Goal: Transaction & Acquisition: Purchase product/service

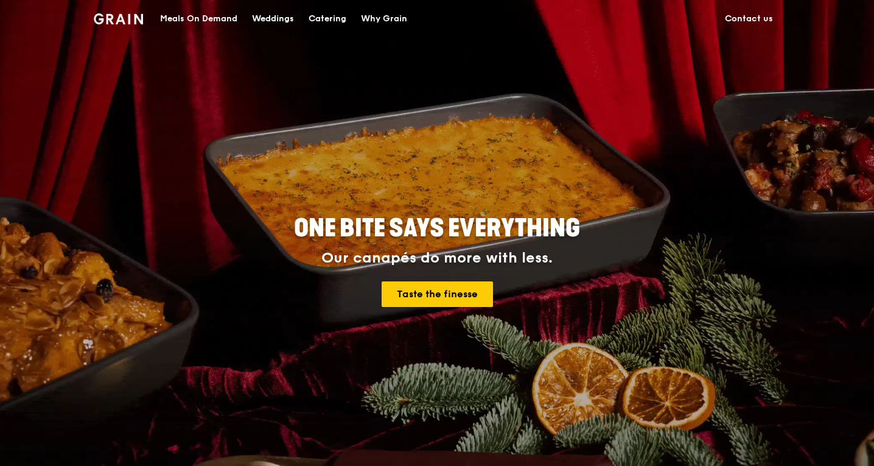
click at [223, 16] on div "Meals On Demand" at bounding box center [198, 19] width 77 height 37
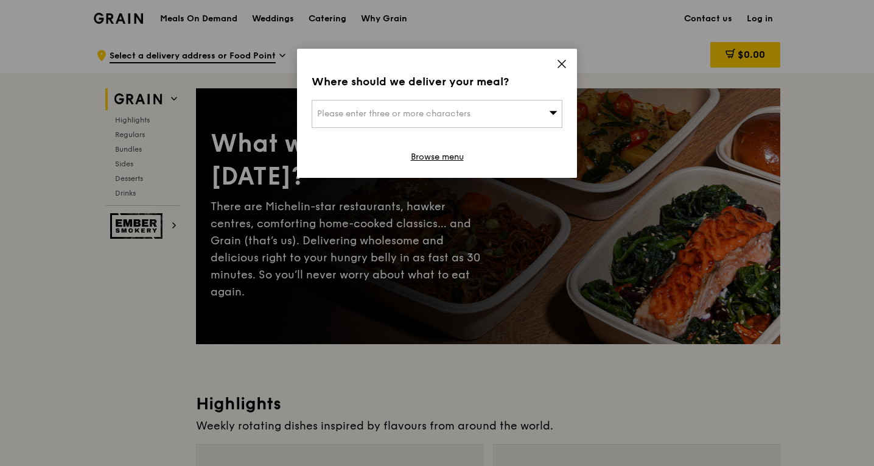
click at [450, 114] on span "Please enter three or more characters" at bounding box center [393, 113] width 153 height 10
type input "Perennial Fabric - Sonite - Golden Chameleo"
paste input "089114"
type input "089114"
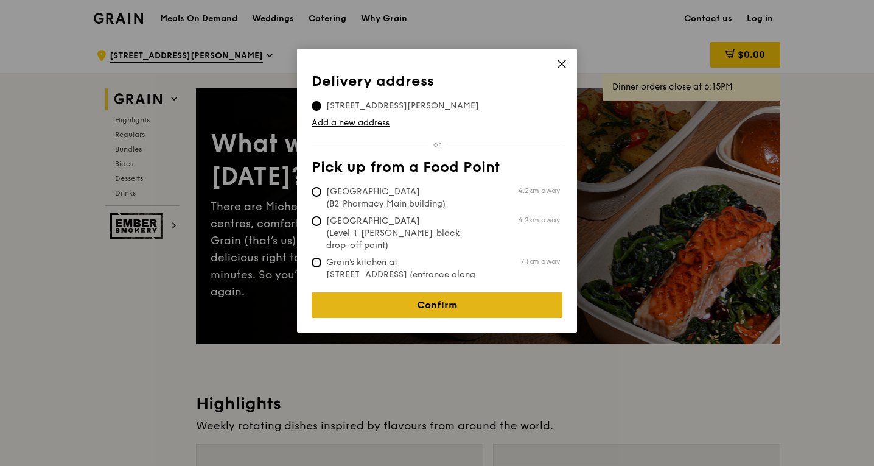
click at [453, 296] on link "Confirm" at bounding box center [437, 305] width 251 height 26
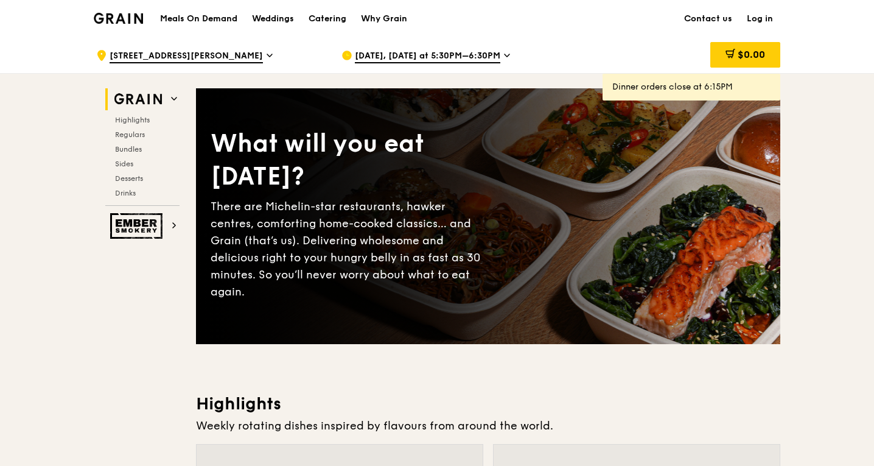
click at [402, 55] on span "[DATE], [DATE] at 5:30PM–6:30PM" at bounding box center [427, 56] width 145 height 13
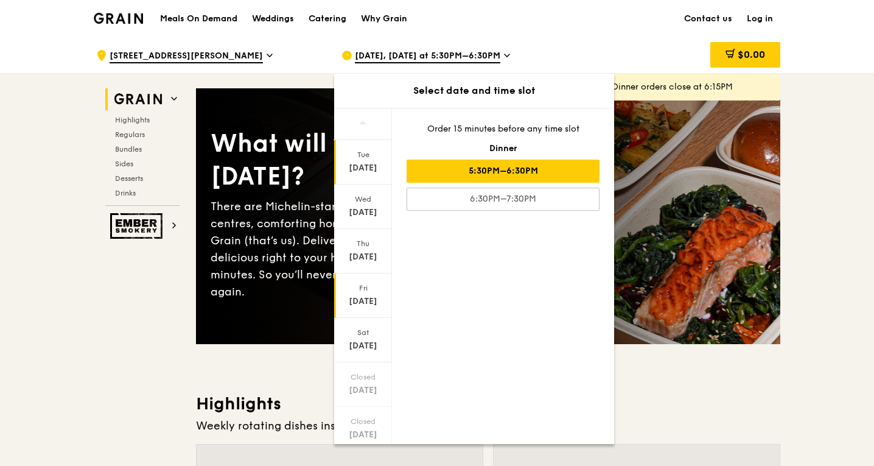
click at [372, 294] on div "[DATE]" at bounding box center [363, 295] width 58 height 44
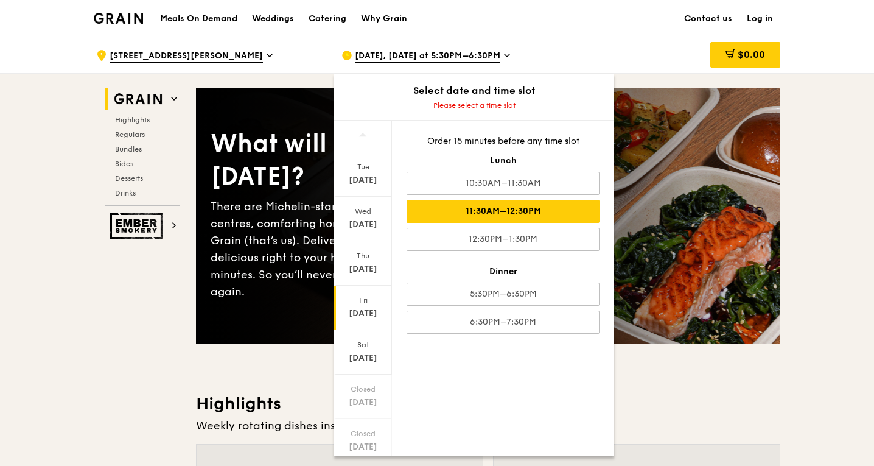
click at [519, 212] on div "11:30AM–12:30PM" at bounding box center [503, 211] width 193 height 23
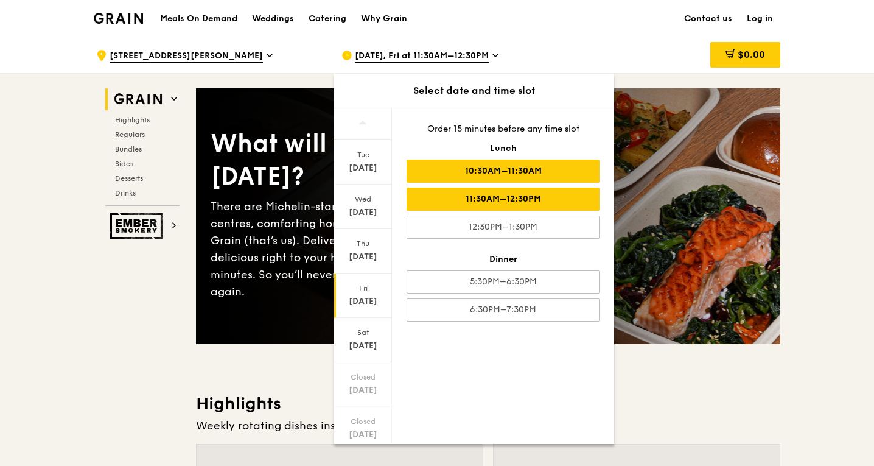
click at [494, 169] on div "10:30AM–11:30AM" at bounding box center [503, 170] width 193 height 23
click at [480, 205] on div "11:30AM–12:30PM" at bounding box center [503, 198] width 193 height 23
click at [545, 177] on div "10:30AM–11:30AM" at bounding box center [503, 170] width 193 height 23
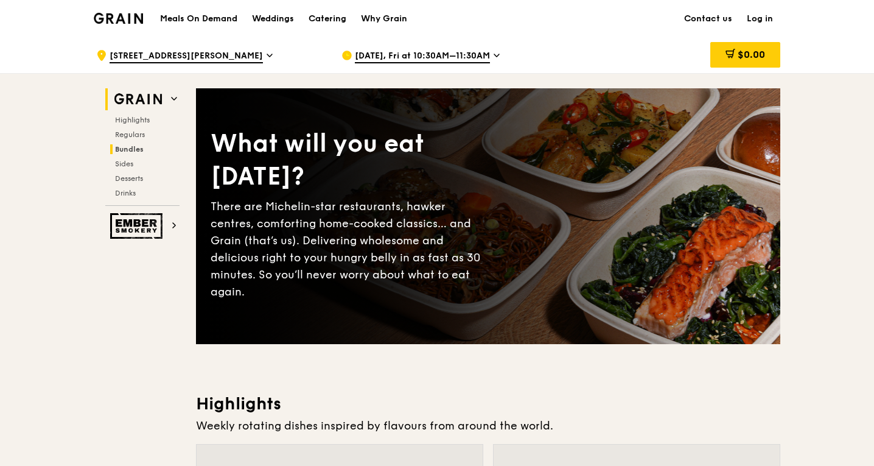
click at [131, 145] on span "Bundles" at bounding box center [129, 149] width 29 height 9
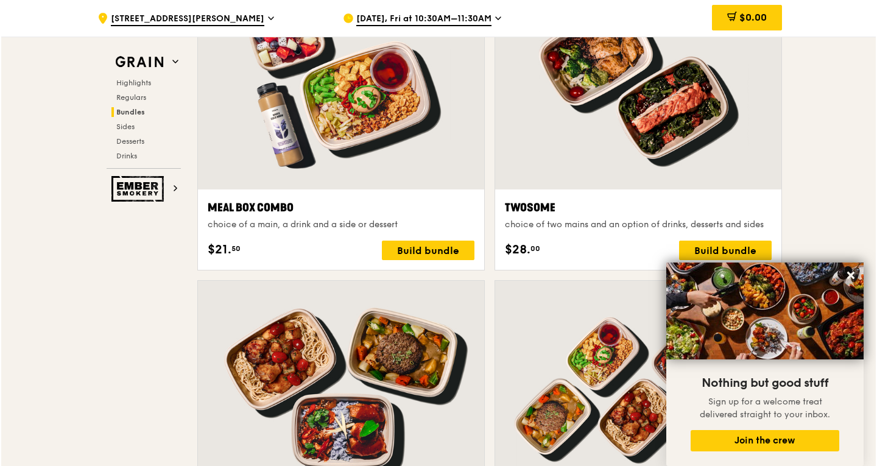
scroll to position [1924, 0]
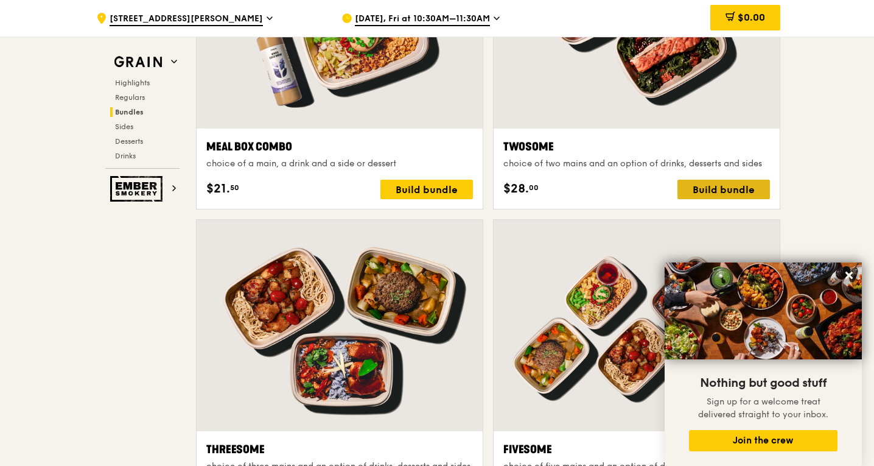
click at [701, 189] on div "Build bundle" at bounding box center [724, 189] width 93 height 19
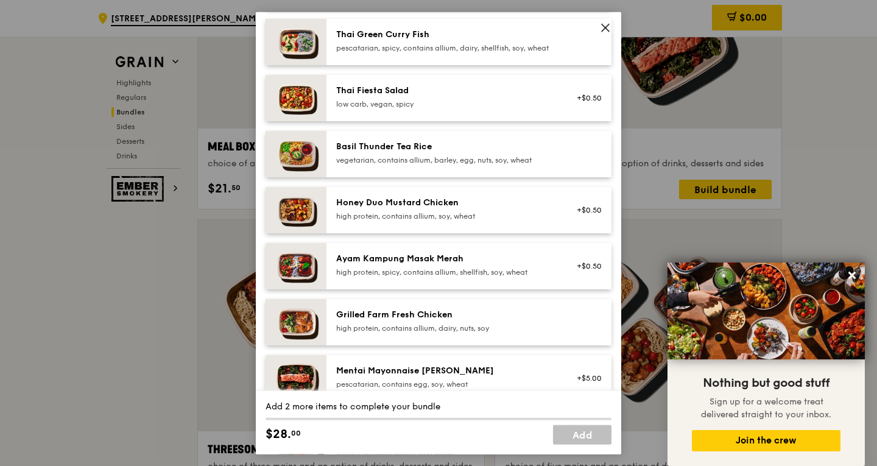
scroll to position [183, 0]
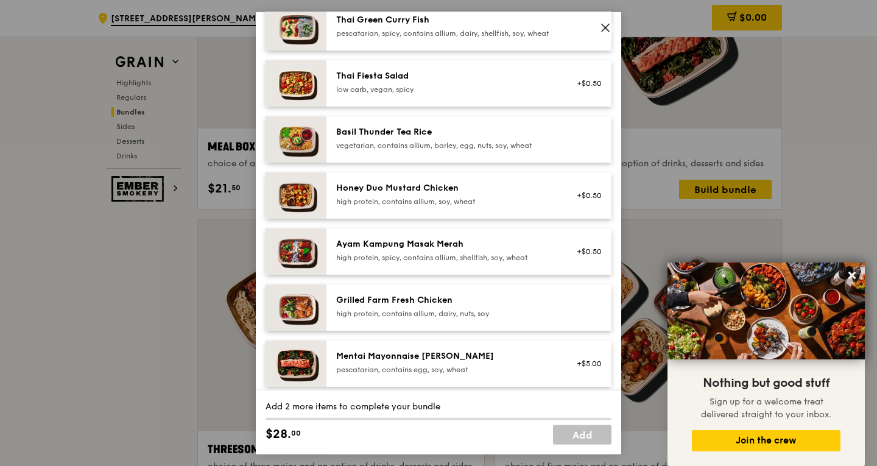
click at [501, 306] on div "Grilled Farm Fresh Chicken" at bounding box center [445, 299] width 219 height 12
click at [483, 306] on div "Grilled Farm Fresh Chicken" at bounding box center [445, 299] width 219 height 12
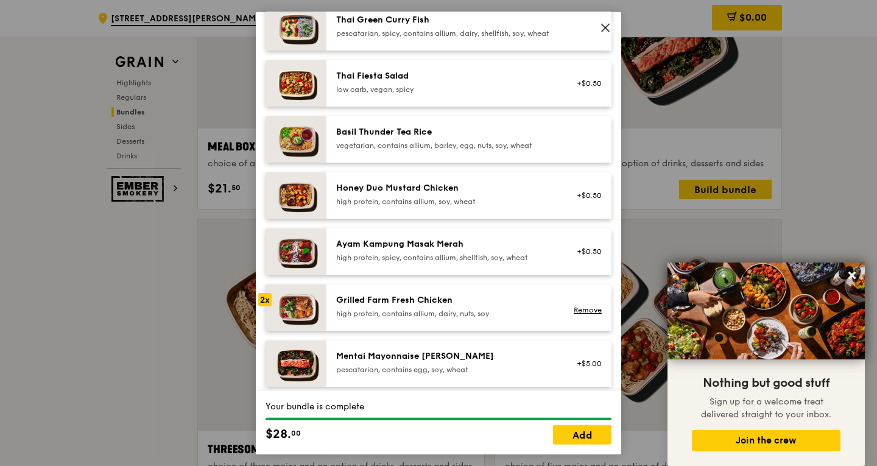
click at [458, 205] on div "Honey Duo Mustard Chicken high protein, contains allium, soy, wheat" at bounding box center [445, 193] width 219 height 24
click at [597, 434] on link "Add" at bounding box center [582, 434] width 58 height 19
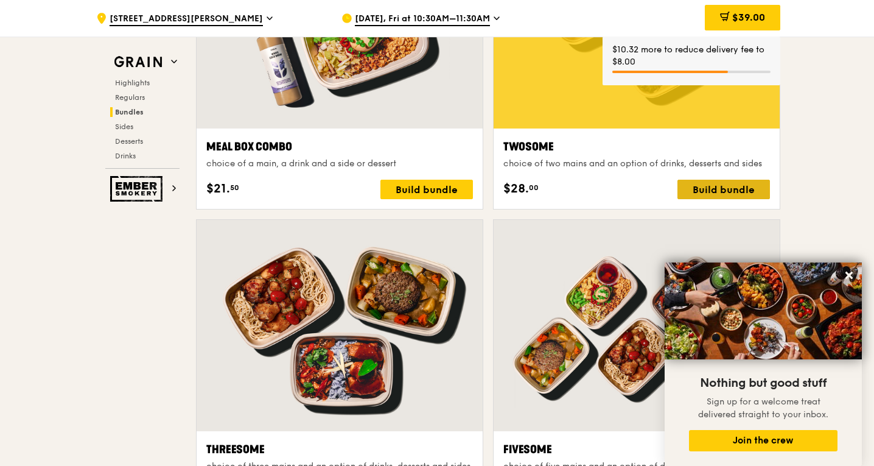
click at [711, 192] on div "Build bundle" at bounding box center [724, 189] width 93 height 19
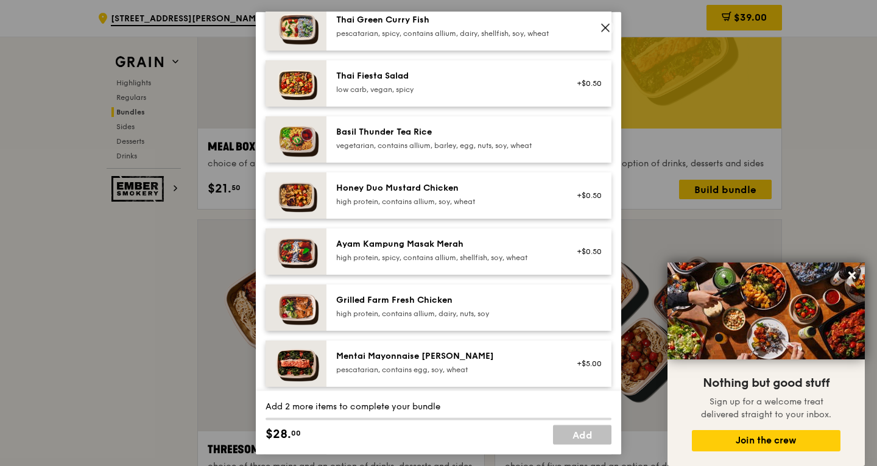
click at [475, 205] on div "Honey Duo Mustard Chicken high protein, contains allium, soy, wheat" at bounding box center [445, 193] width 219 height 24
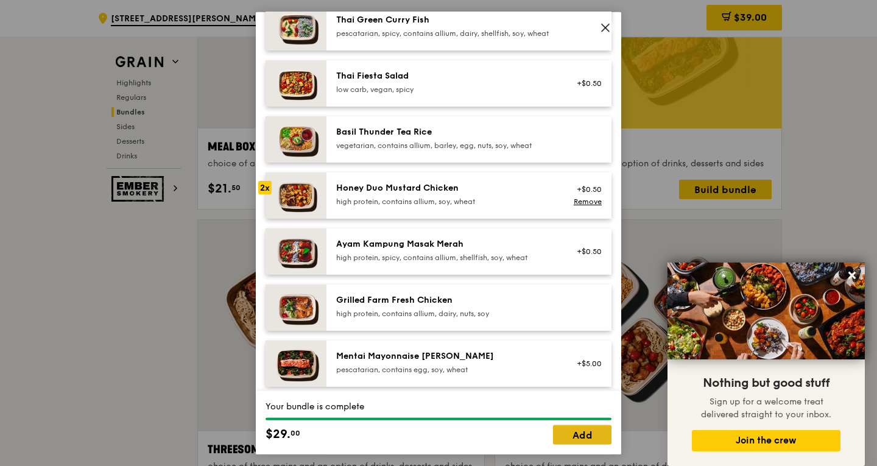
click at [595, 432] on link "Add" at bounding box center [582, 434] width 58 height 19
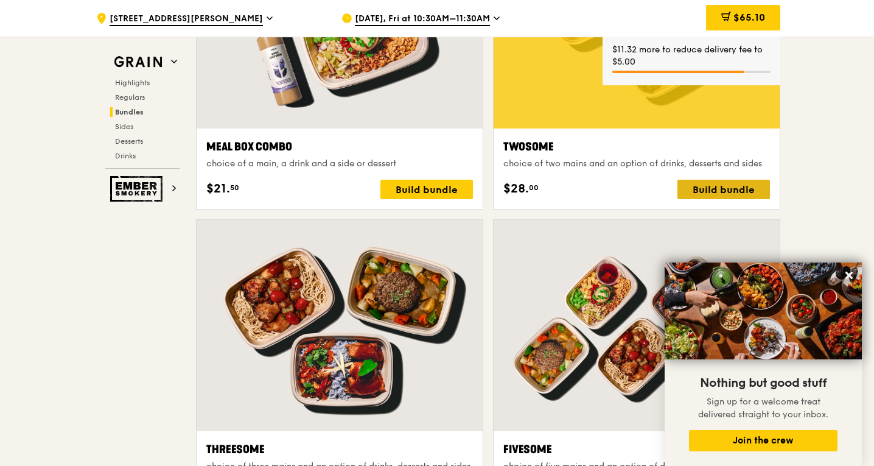
click at [699, 191] on div "Build bundle" at bounding box center [724, 189] width 93 height 19
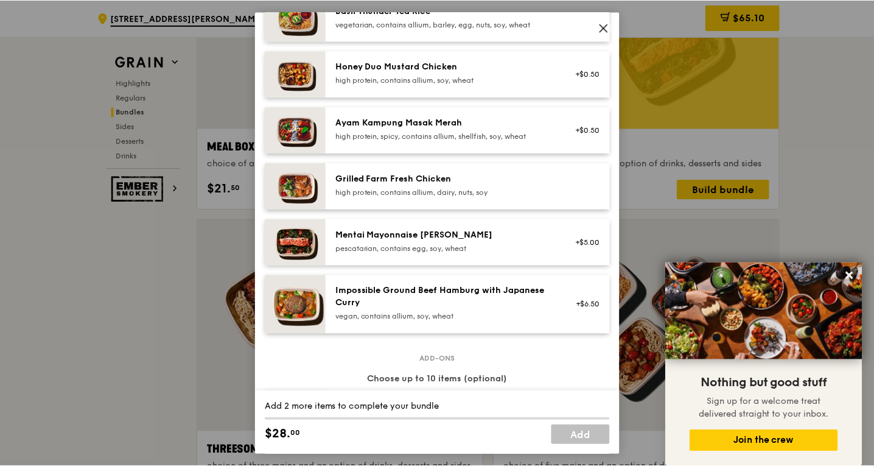
scroll to position [304, 0]
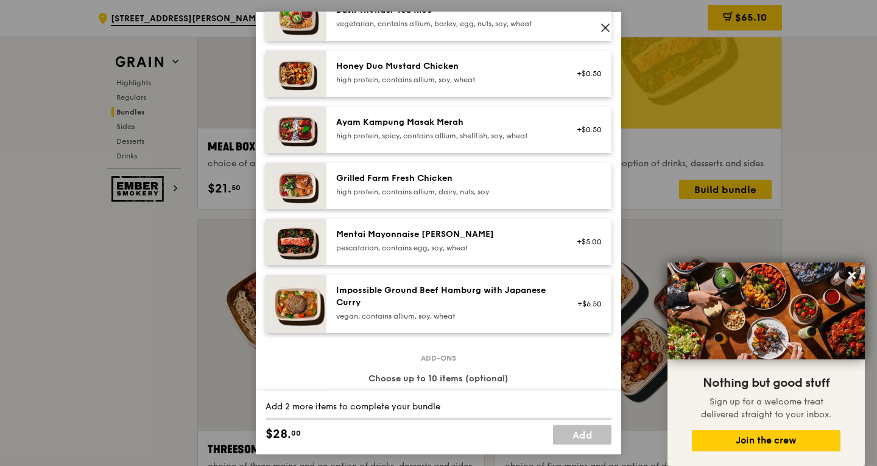
click at [471, 184] on div "Grilled Farm Fresh Chicken" at bounding box center [445, 178] width 219 height 12
click at [461, 84] on div "high protein, contains allium, soy, wheat" at bounding box center [445, 79] width 219 height 10
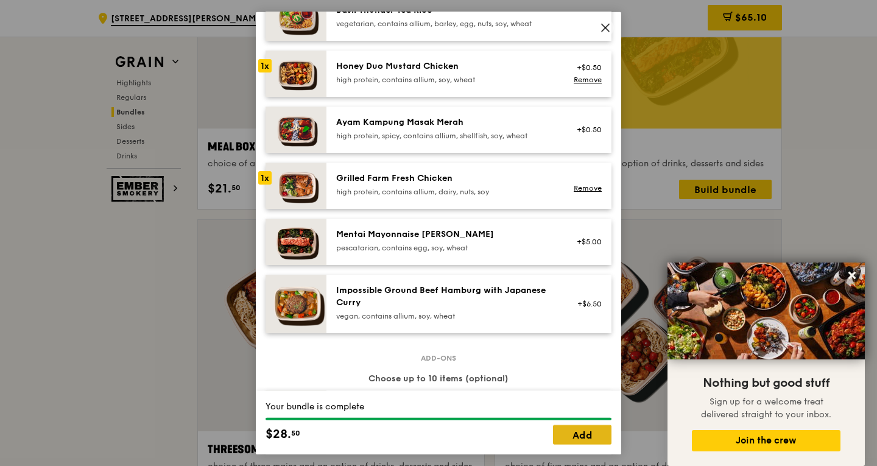
click at [603, 439] on link "Add" at bounding box center [582, 434] width 58 height 19
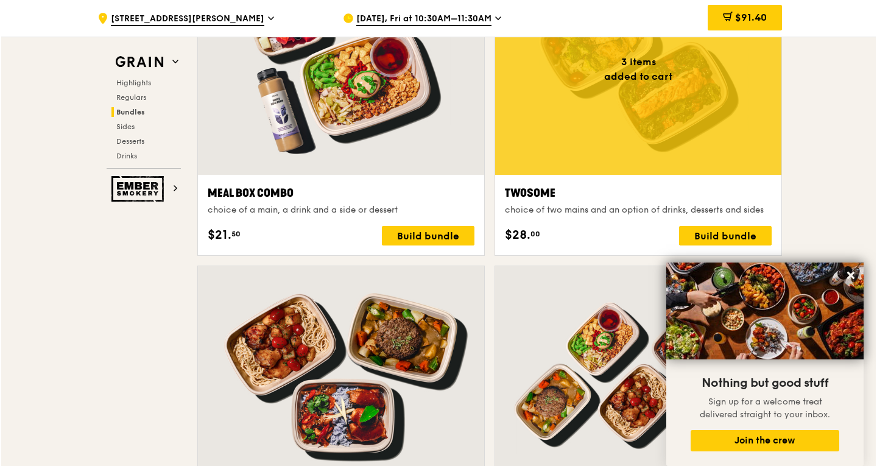
scroll to position [1863, 0]
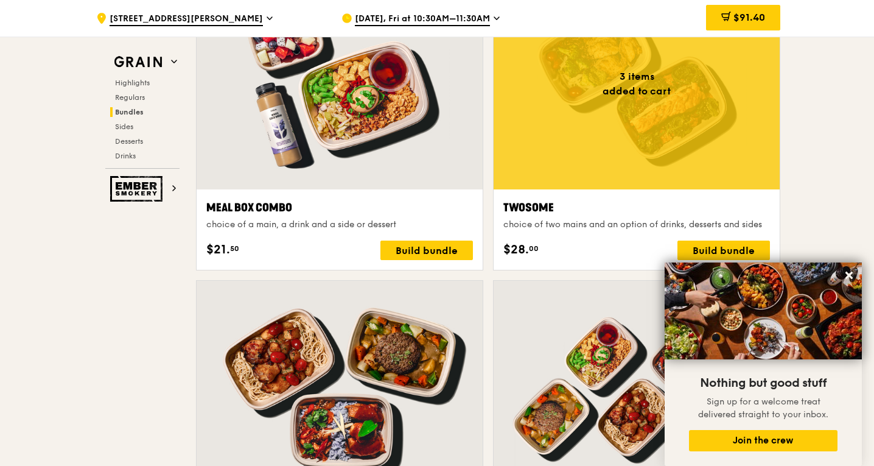
click at [669, 145] on div at bounding box center [637, 83] width 286 height 211
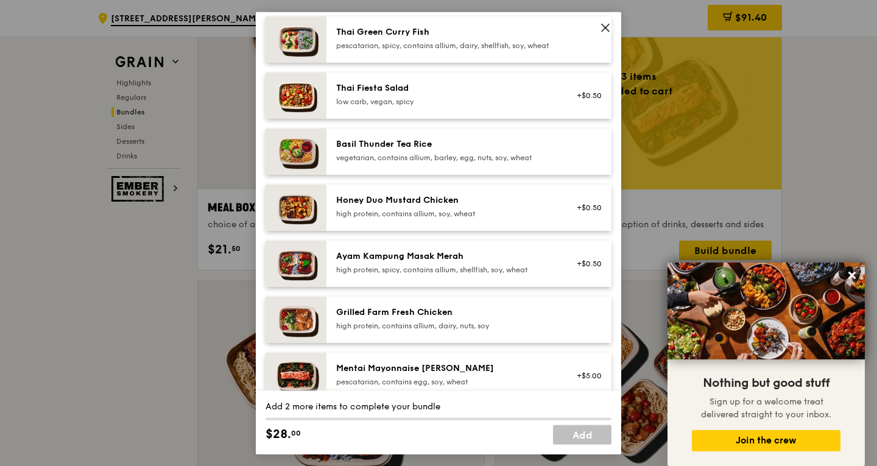
scroll to position [183, 0]
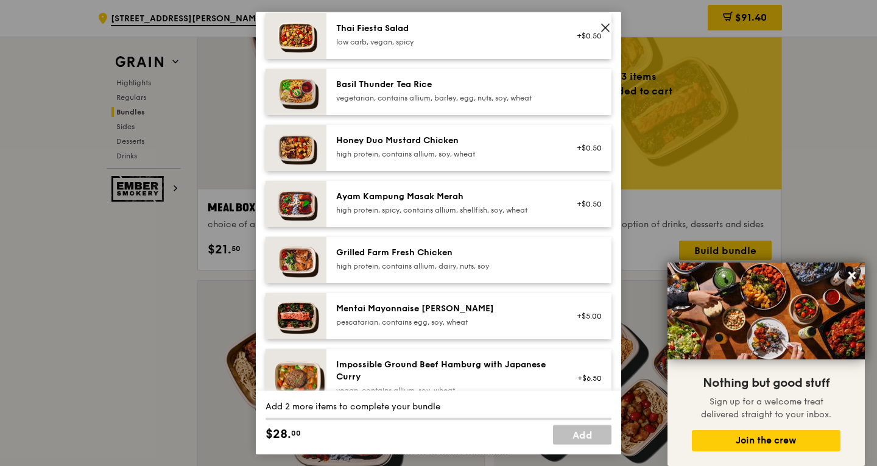
click at [445, 205] on div "Mains Choose 2 items (0/2) Hikari Miso Chicken Chow Mein high protein, contains…" at bounding box center [438, 149] width 346 height 563
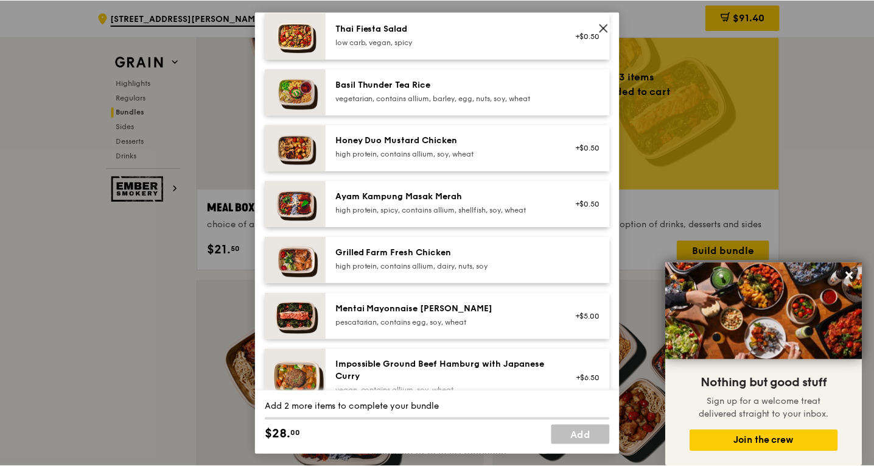
scroll to position [244, 0]
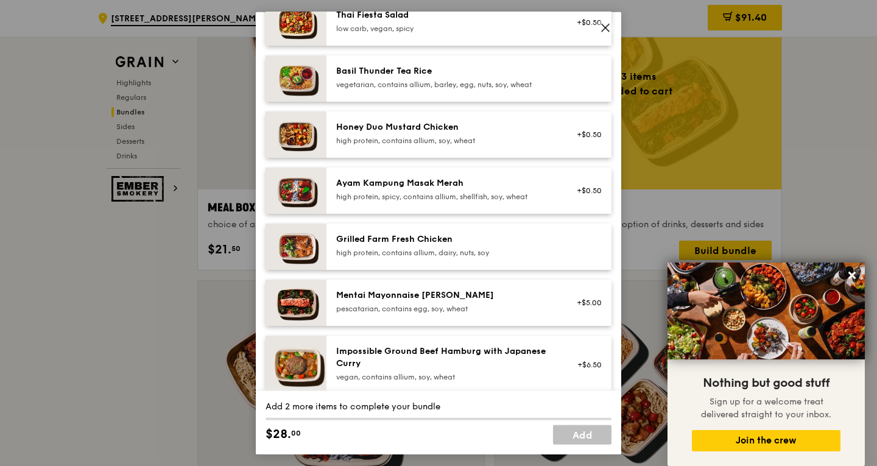
click at [451, 144] on div "Honey Duo Mustard Chicken high protein, contains allium, soy, wheat" at bounding box center [445, 133] width 219 height 24
click at [460, 256] on div "Grilled Farm Fresh Chicken high protein, contains allium, dairy, nuts, soy" at bounding box center [445, 245] width 219 height 24
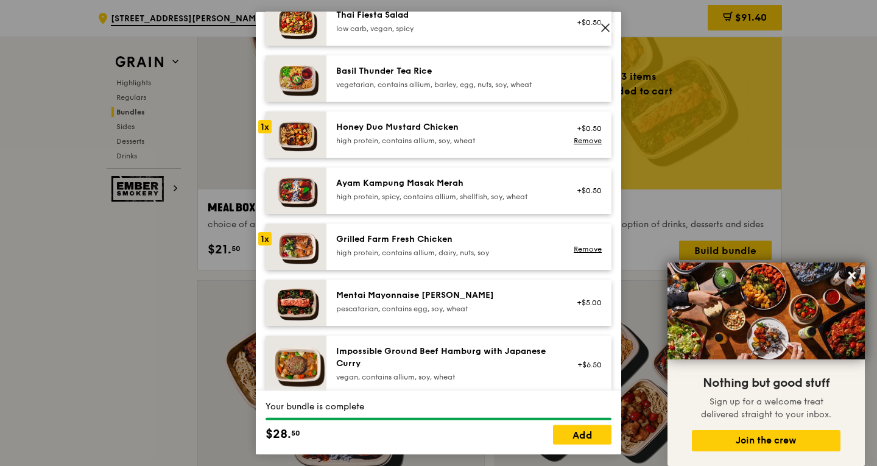
click at [460, 256] on div "Grilled Farm Fresh Chicken high protein, contains allium, dairy, nuts, soy" at bounding box center [445, 245] width 219 height 24
click at [566, 432] on link "Add" at bounding box center [582, 434] width 58 height 19
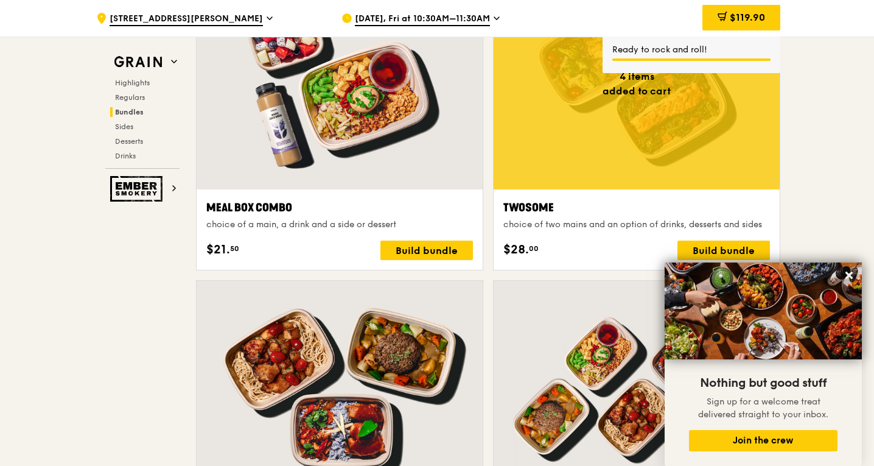
drag, startPoint x: 728, startPoint y: 10, endPoint x: 800, endPoint y: 34, distance: 75.7
drag, startPoint x: 800, startPoint y: 34, endPoint x: 755, endPoint y: 22, distance: 46.1
click at [754, 22] on span "$119.90" at bounding box center [747, 18] width 35 height 12
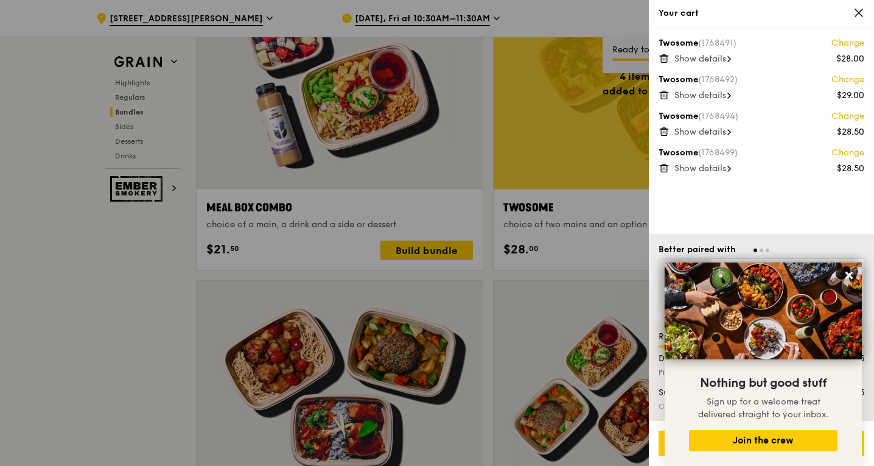
scroll to position [1863, 0]
click at [726, 56] on span "Show details" at bounding box center [701, 59] width 52 height 10
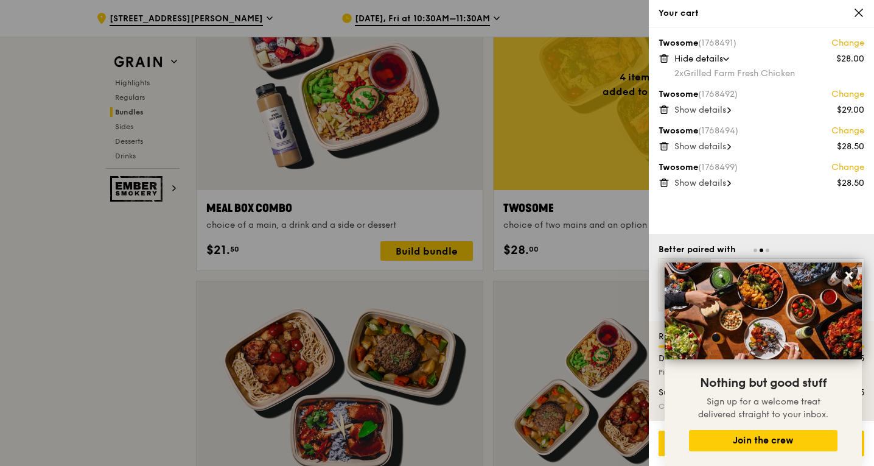
click at [720, 109] on span "Show details" at bounding box center [701, 110] width 52 height 10
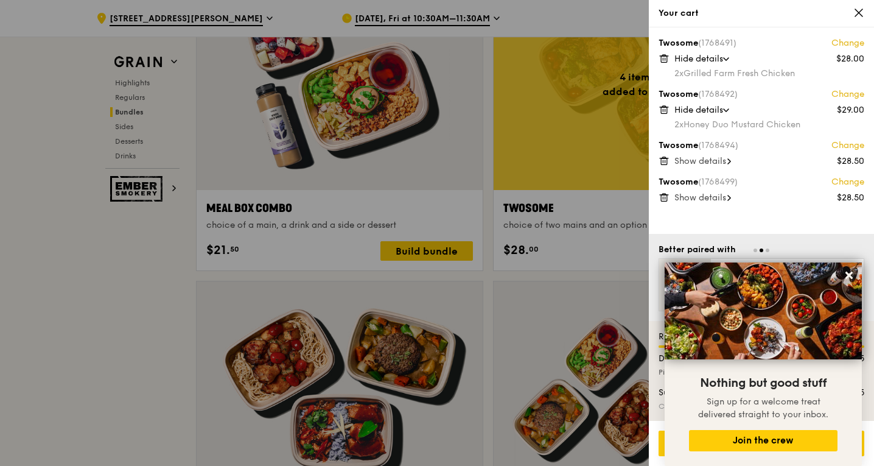
click at [720, 162] on span "Show details" at bounding box center [701, 161] width 52 height 10
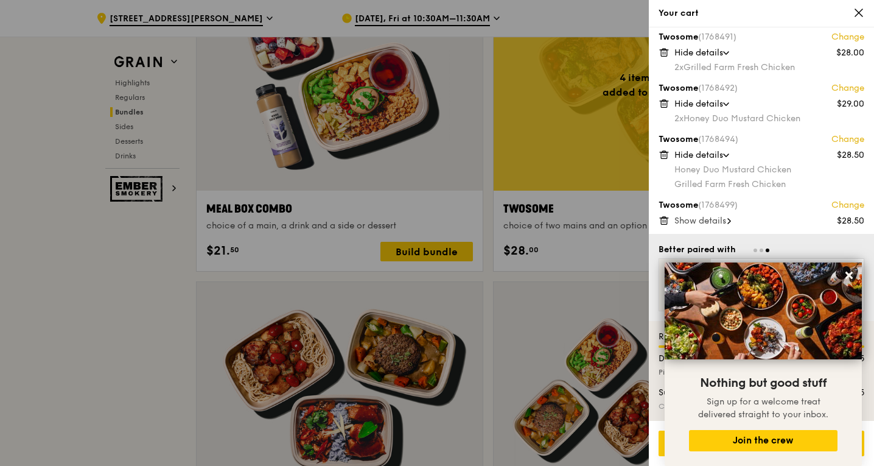
scroll to position [8, 0]
click at [720, 220] on span "Show details" at bounding box center [701, 219] width 52 height 10
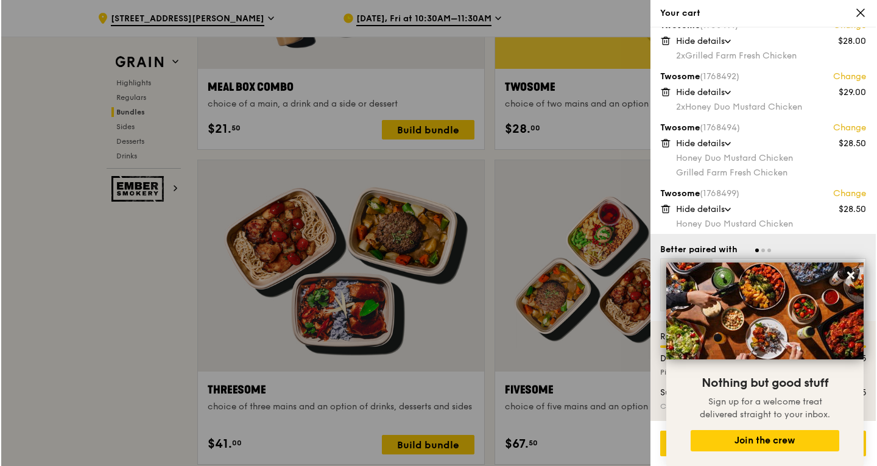
scroll to position [0, 0]
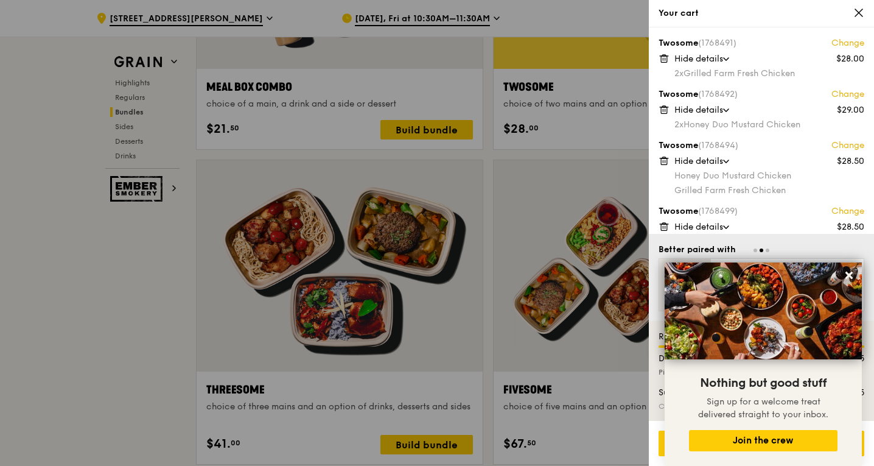
click at [850, 147] on link "Change" at bounding box center [848, 145] width 33 height 12
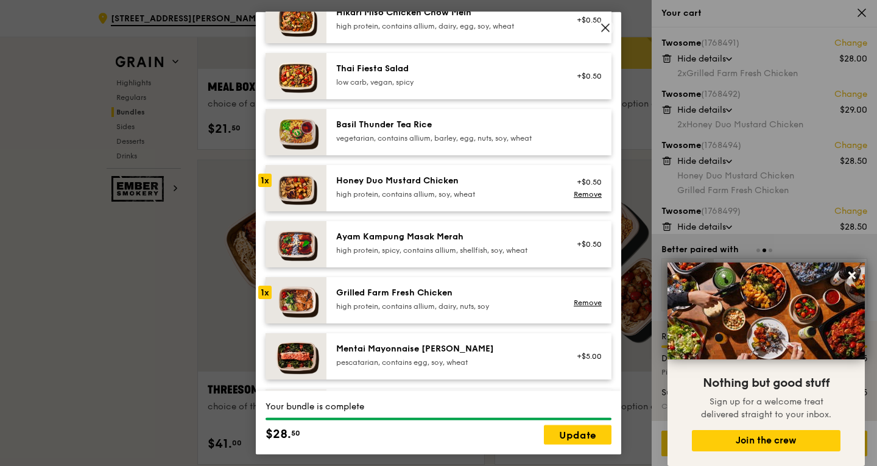
scroll to position [304, 0]
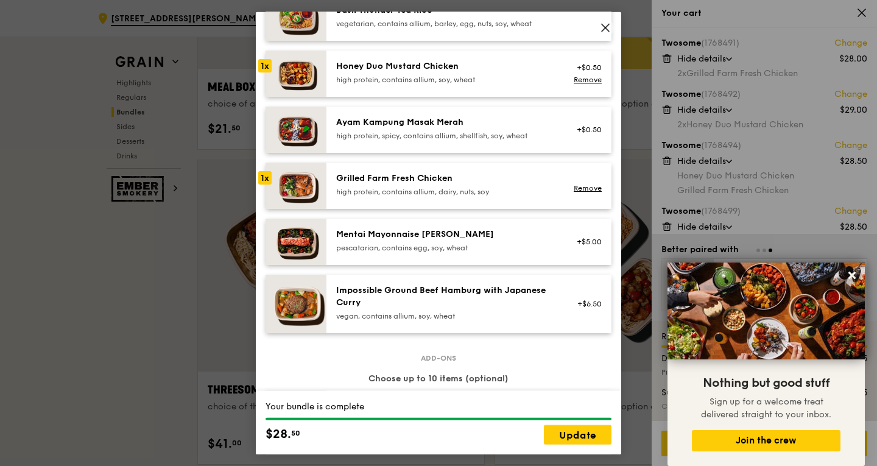
click at [472, 72] on div "Honey Duo Mustard Chicken" at bounding box center [445, 66] width 219 height 12
click at [456, 184] on div "Grilled Farm Fresh Chicken" at bounding box center [445, 178] width 219 height 12
click at [272, 184] on img at bounding box center [295, 185] width 61 height 46
click at [581, 192] on link "Remove" at bounding box center [587, 188] width 28 height 9
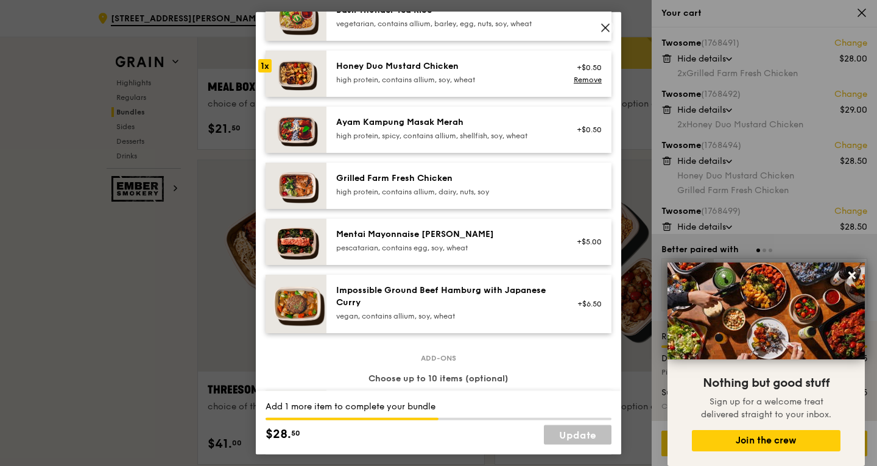
click at [534, 72] on div "Honey Duo Mustard Chicken" at bounding box center [445, 66] width 219 height 12
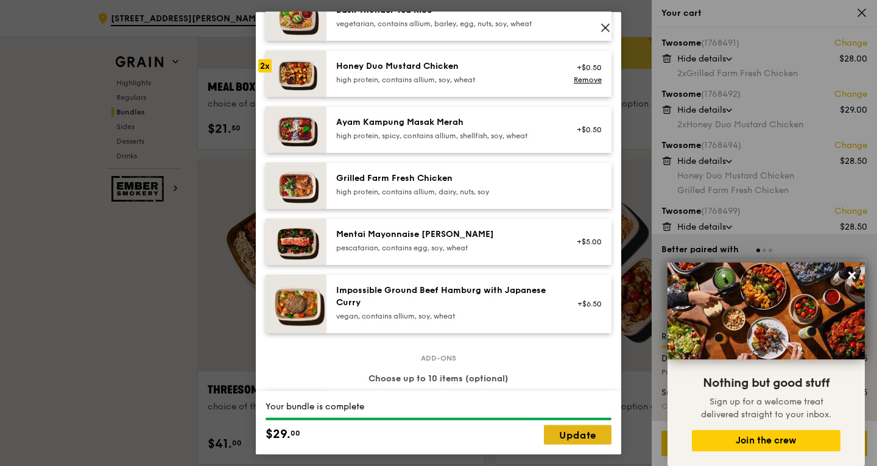
click at [580, 433] on link "Update" at bounding box center [578, 434] width 68 height 19
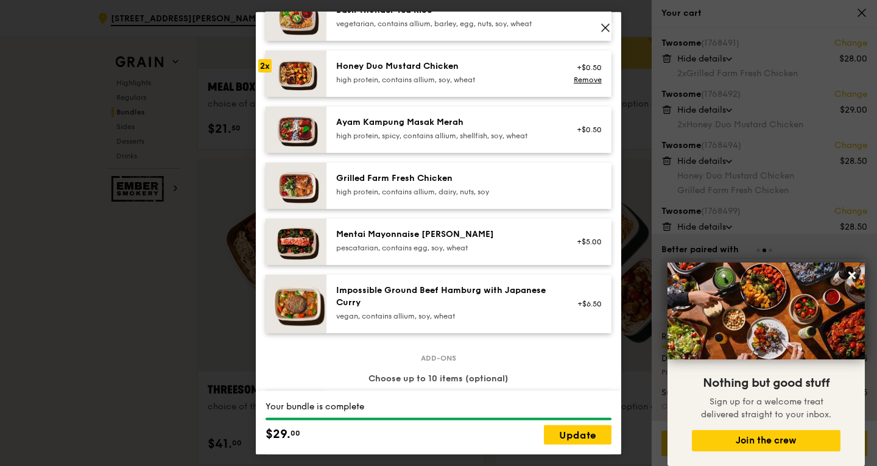
scroll to position [1984, 0]
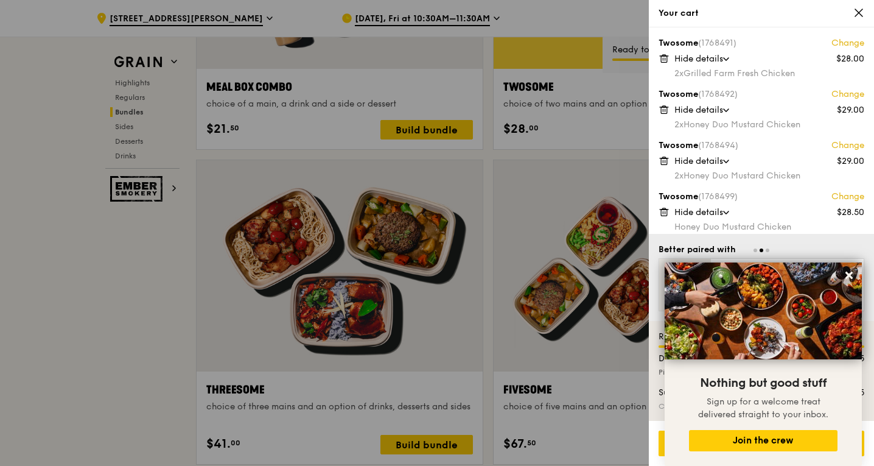
click at [843, 197] on link "Change" at bounding box center [848, 197] width 33 height 12
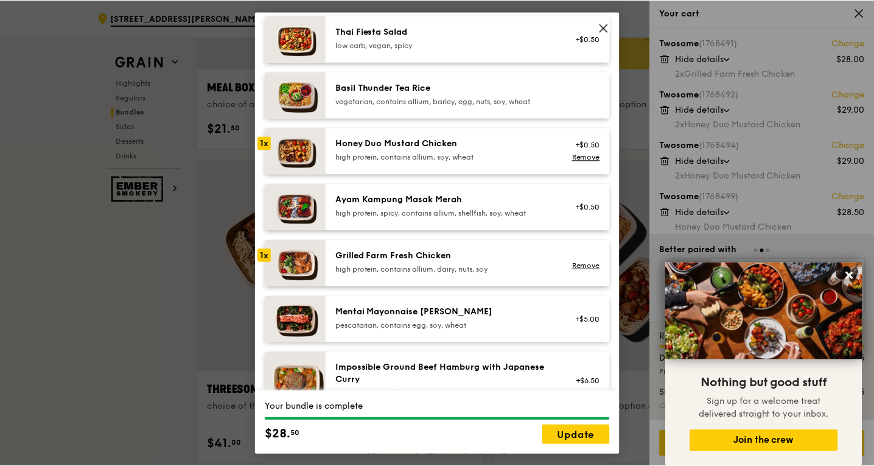
scroll to position [244, 0]
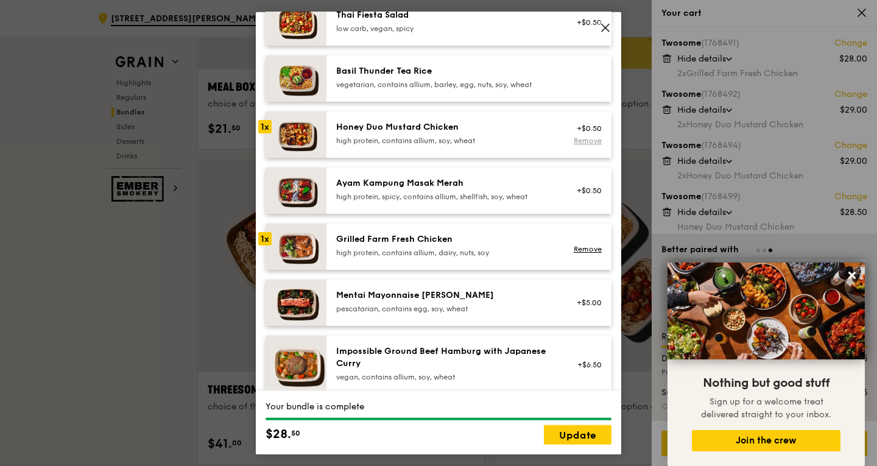
click at [578, 144] on link "Remove" at bounding box center [587, 140] width 28 height 9
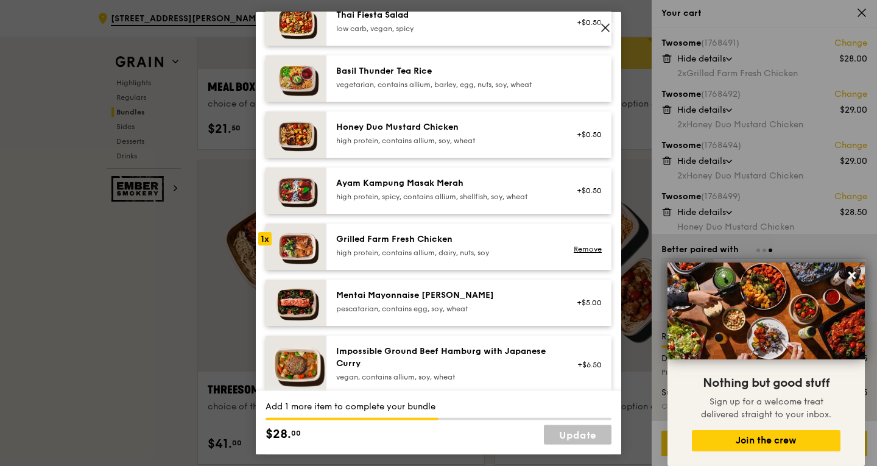
click at [562, 253] on div "Remove" at bounding box center [585, 246] width 47 height 27
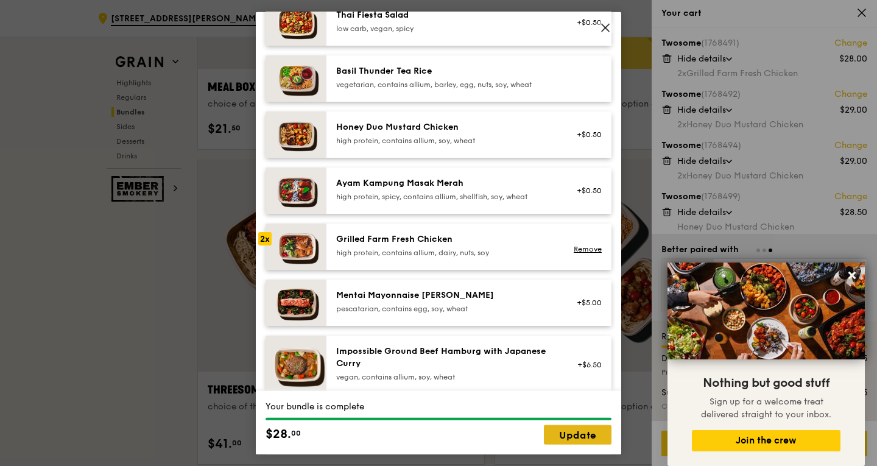
click at [595, 437] on link "Update" at bounding box center [578, 434] width 68 height 19
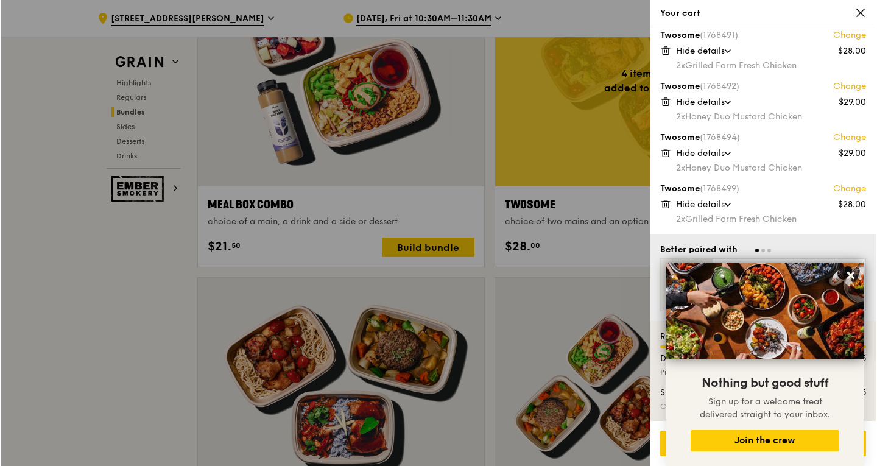
scroll to position [1862, 0]
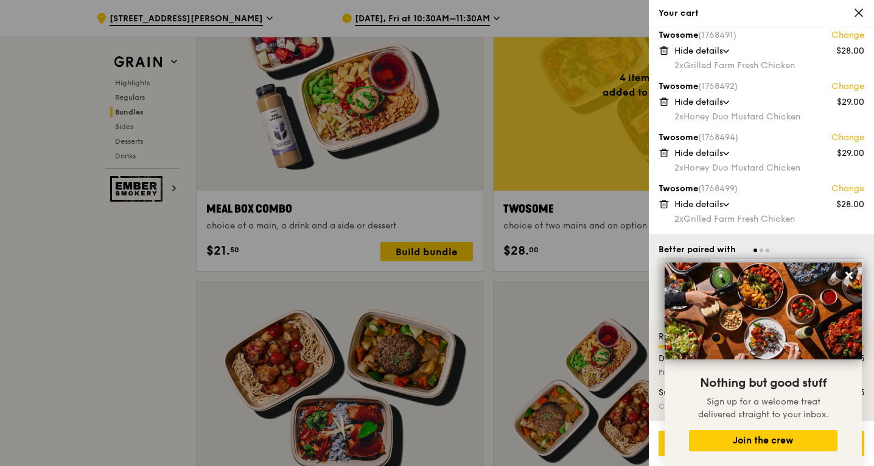
click at [485, 277] on div at bounding box center [437, 233] width 874 height 466
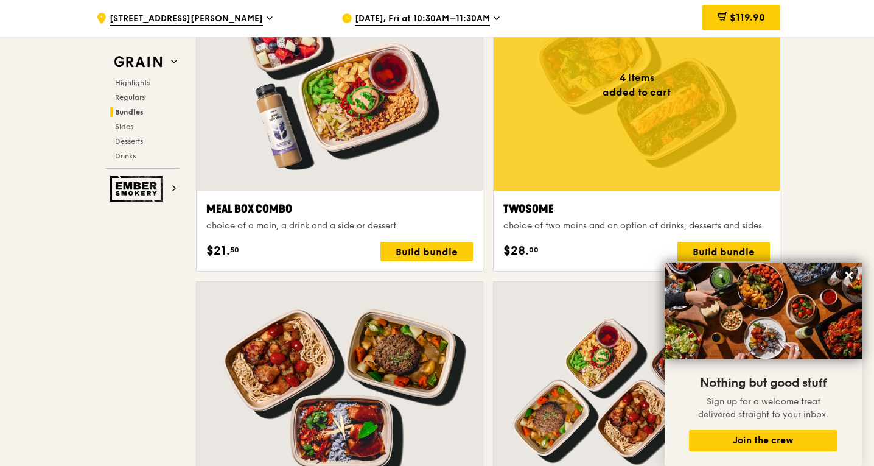
click at [595, 178] on div at bounding box center [637, 84] width 286 height 211
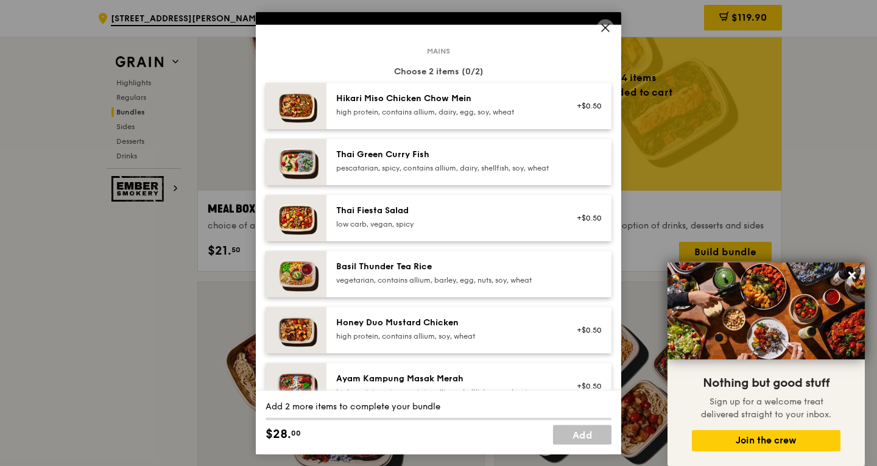
scroll to position [61, 0]
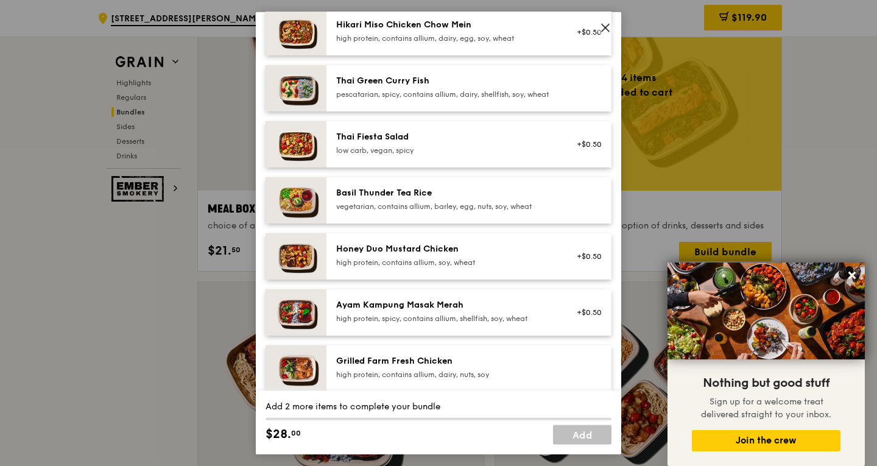
click at [471, 254] on div "Honey Duo Mustard Chicken" at bounding box center [445, 248] width 219 height 12
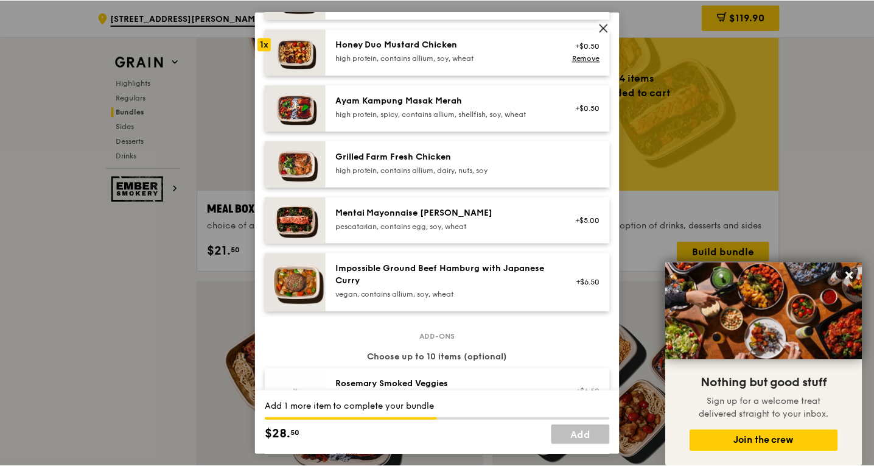
scroll to position [365, 0]
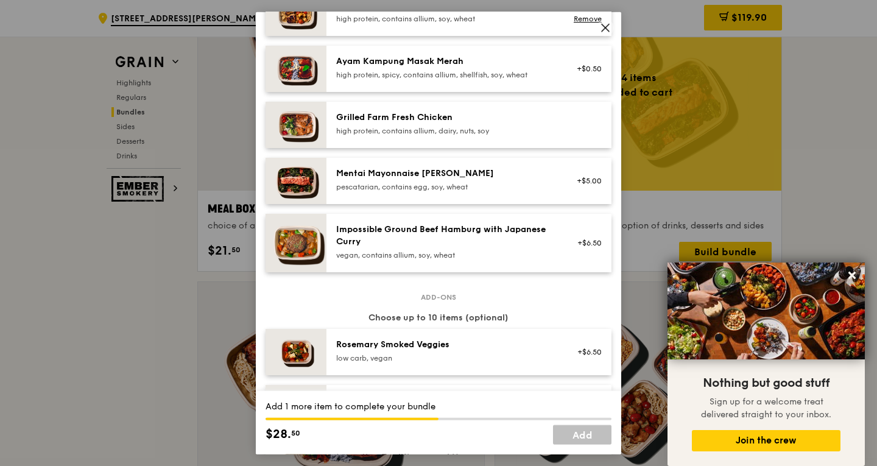
click at [482, 135] on div "high protein, contains allium, dairy, nuts, soy" at bounding box center [445, 130] width 219 height 10
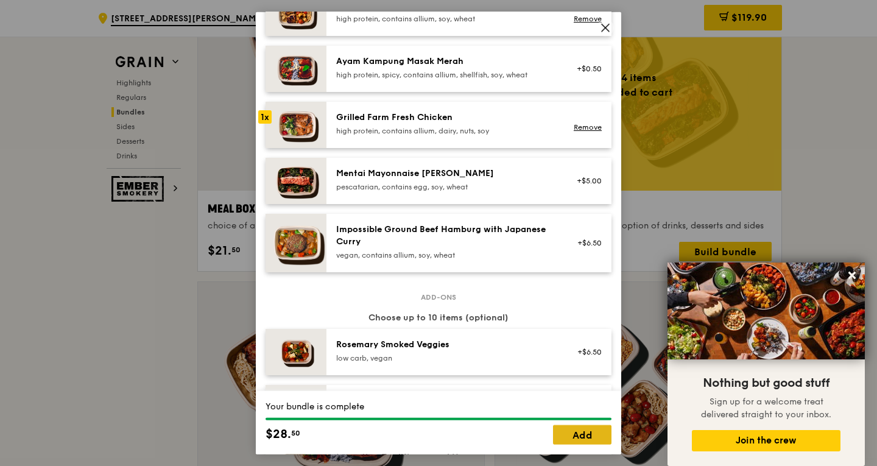
click at [600, 443] on link "Add" at bounding box center [582, 434] width 58 height 19
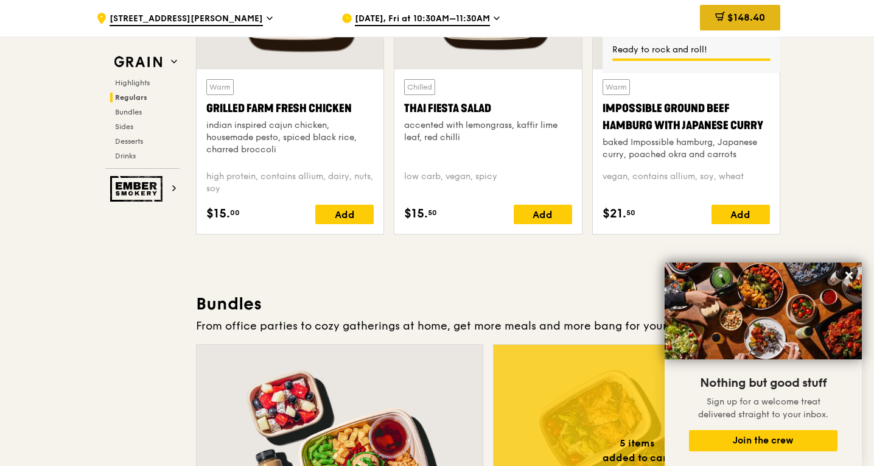
click at [743, 21] on span "$148.40" at bounding box center [746, 18] width 38 height 12
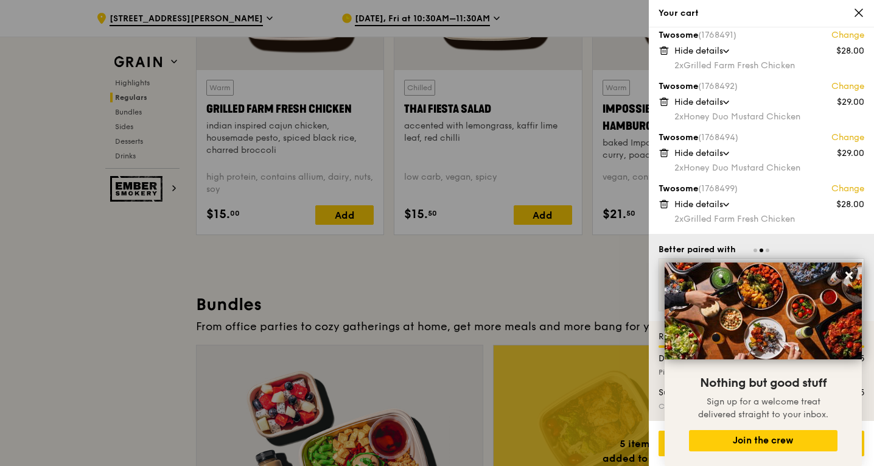
scroll to position [1496, 0]
click at [848, 276] on icon at bounding box center [849, 275] width 7 height 7
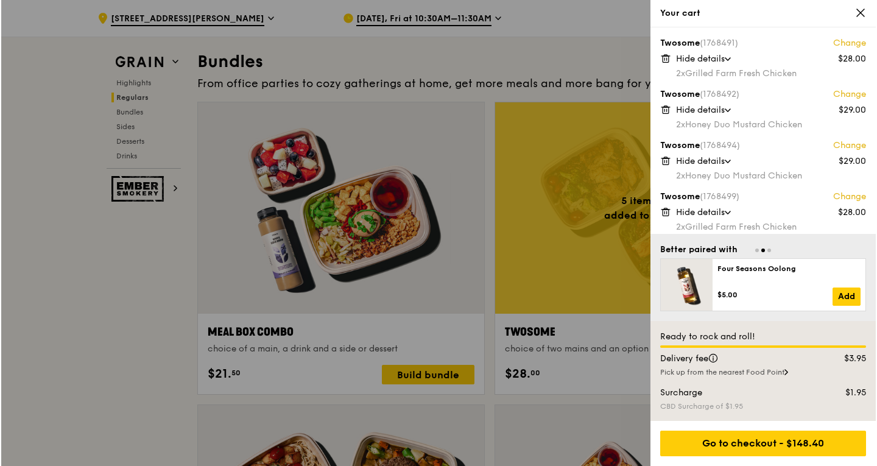
scroll to position [44, 0]
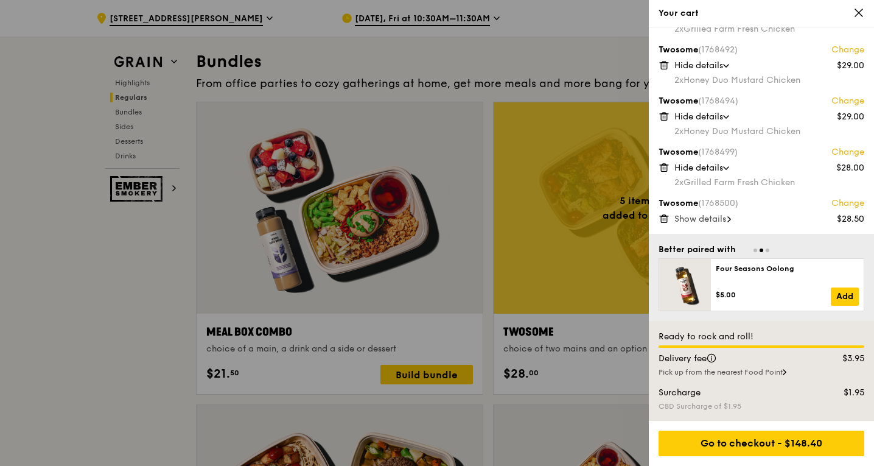
click at [837, 203] on link "Change" at bounding box center [848, 203] width 33 height 12
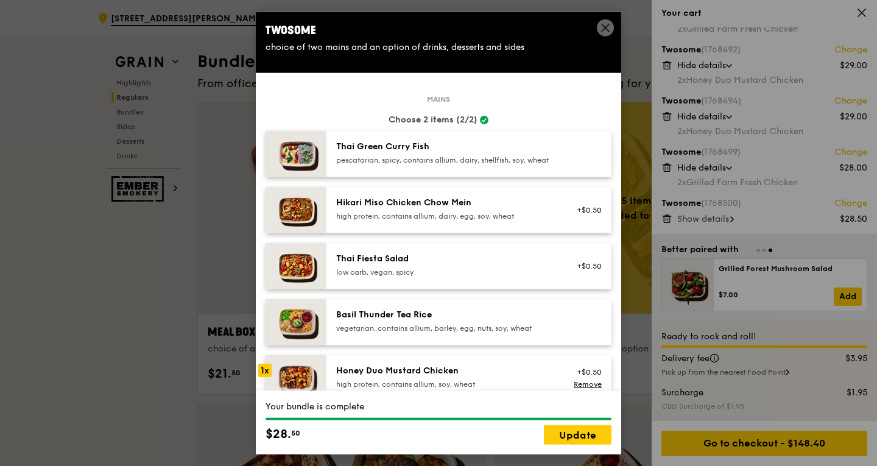
click at [600, 28] on icon at bounding box center [605, 27] width 11 height 11
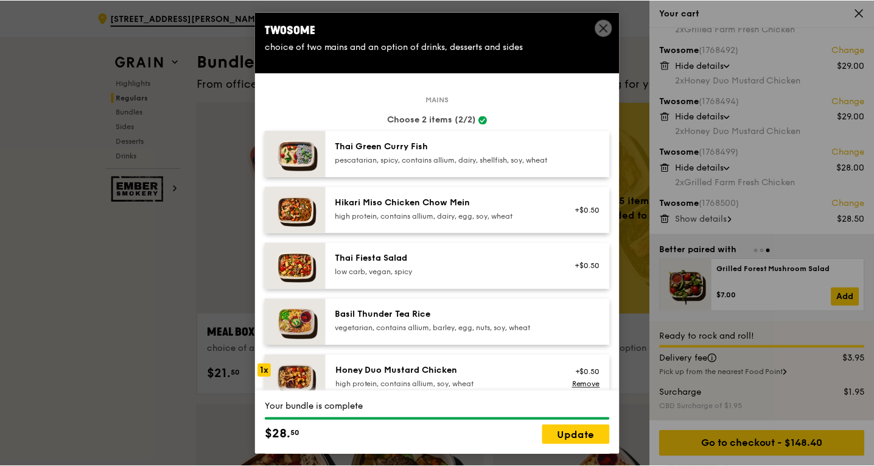
scroll to position [1739, 0]
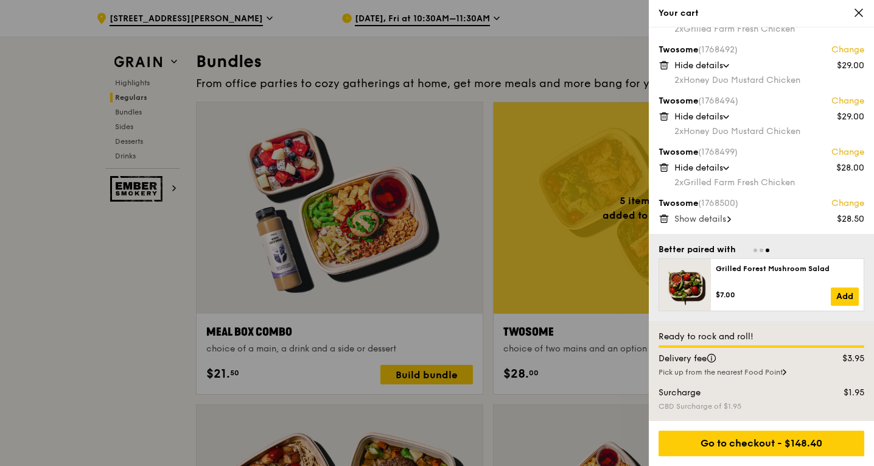
click at [720, 224] on span "Show details" at bounding box center [701, 219] width 52 height 10
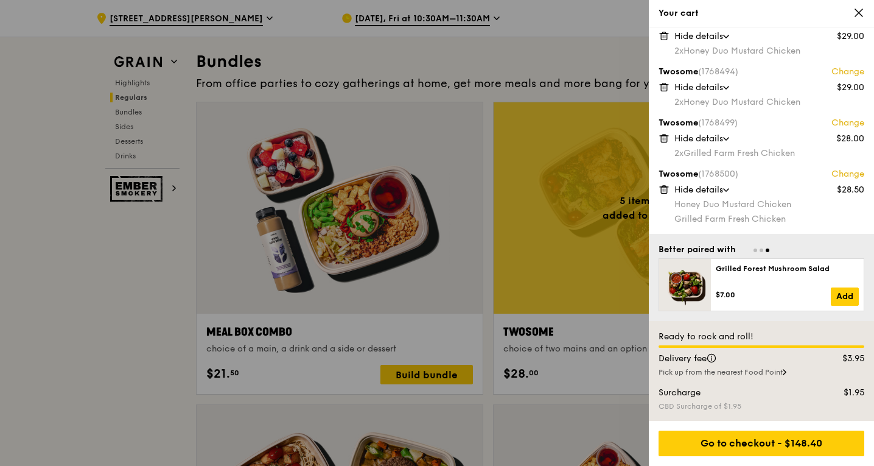
click at [584, 351] on div at bounding box center [437, 233] width 874 height 466
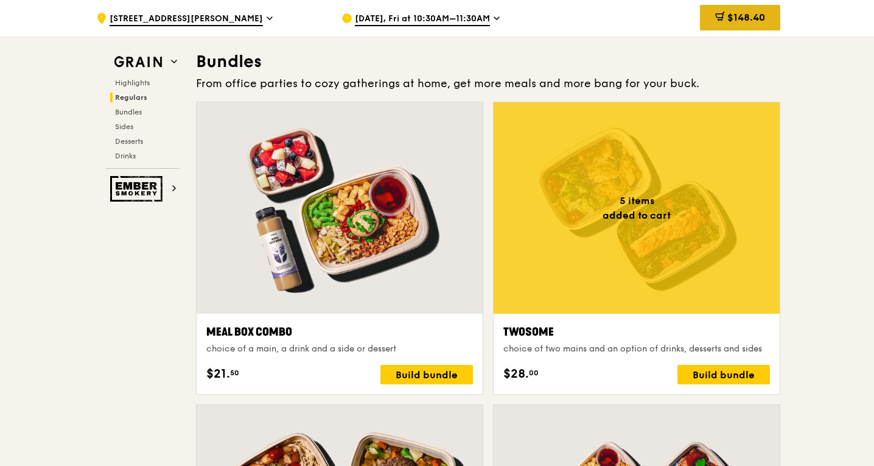
click at [766, 18] on div "$148.40" at bounding box center [740, 18] width 80 height 26
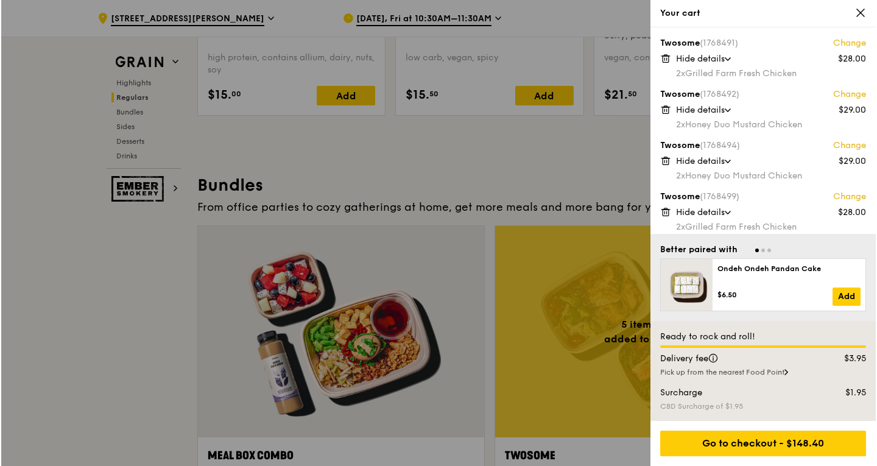
scroll to position [1557, 0]
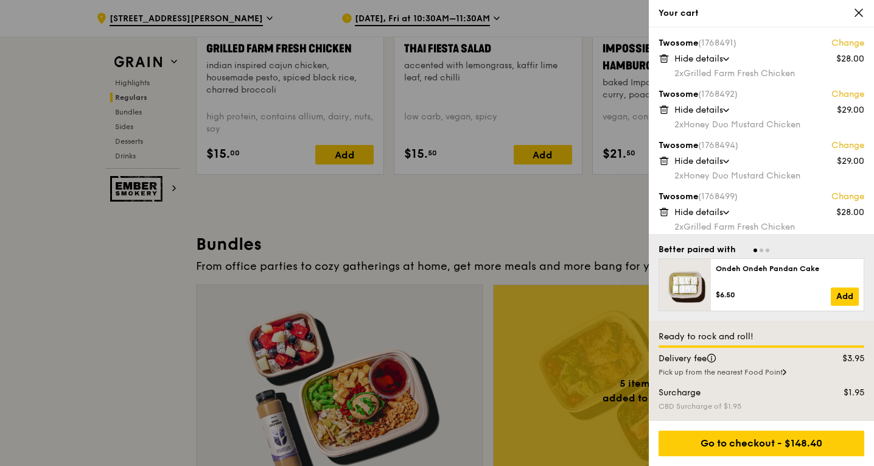
click at [840, 40] on link "Change" at bounding box center [848, 43] width 33 height 12
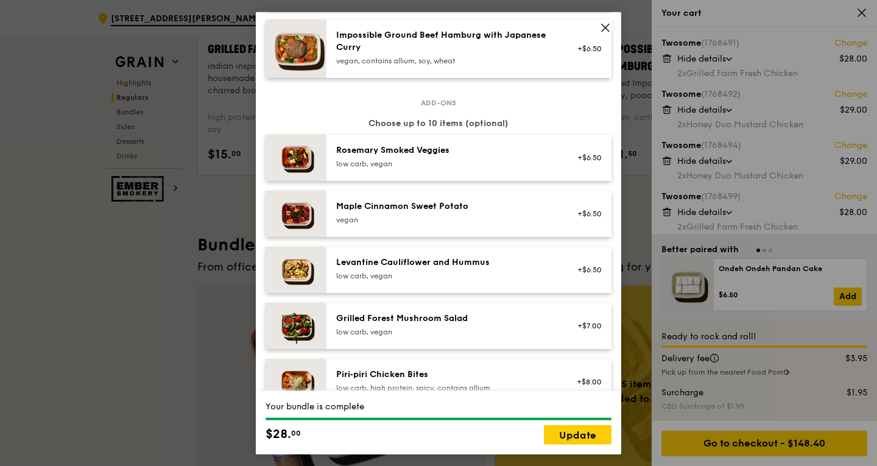
scroll to position [525, 0]
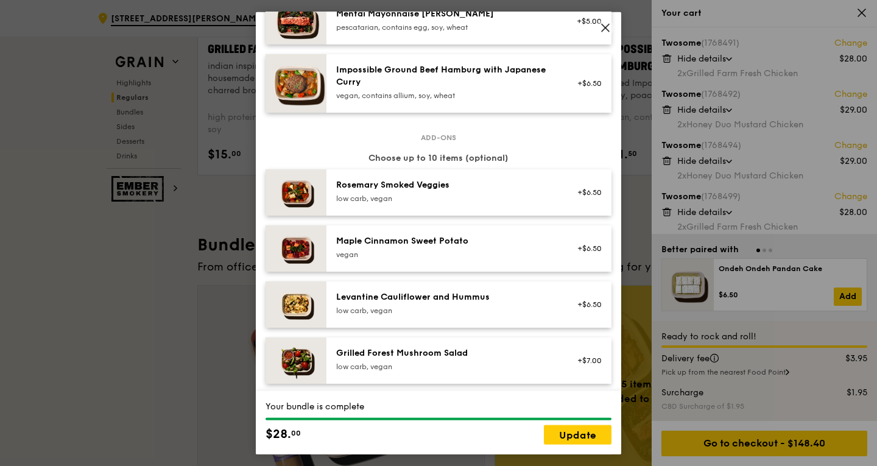
click at [603, 27] on icon at bounding box center [605, 27] width 11 height 11
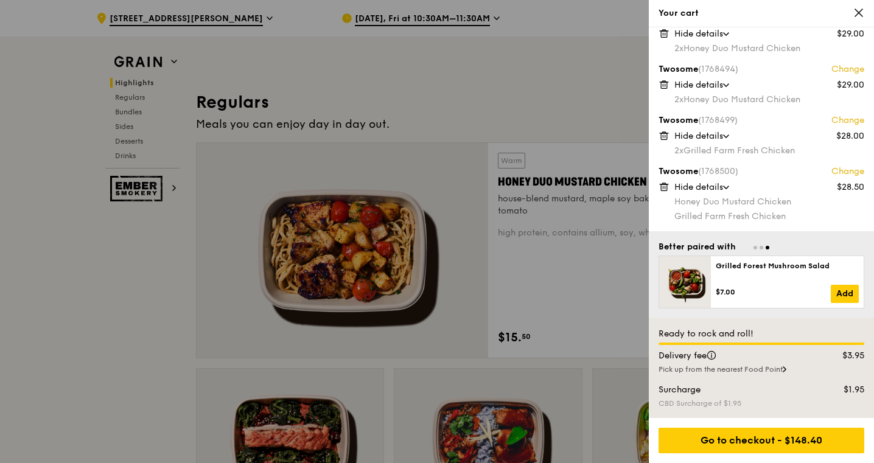
scroll to position [704, 0]
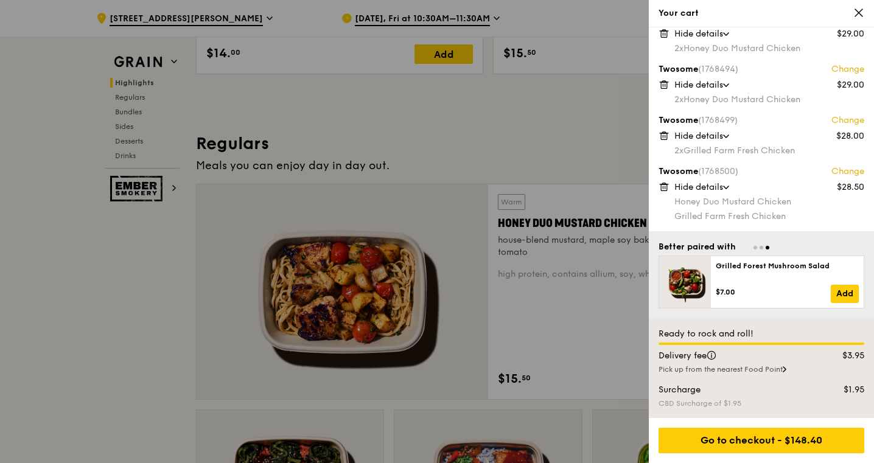
click at [156, 154] on div at bounding box center [437, 231] width 874 height 463
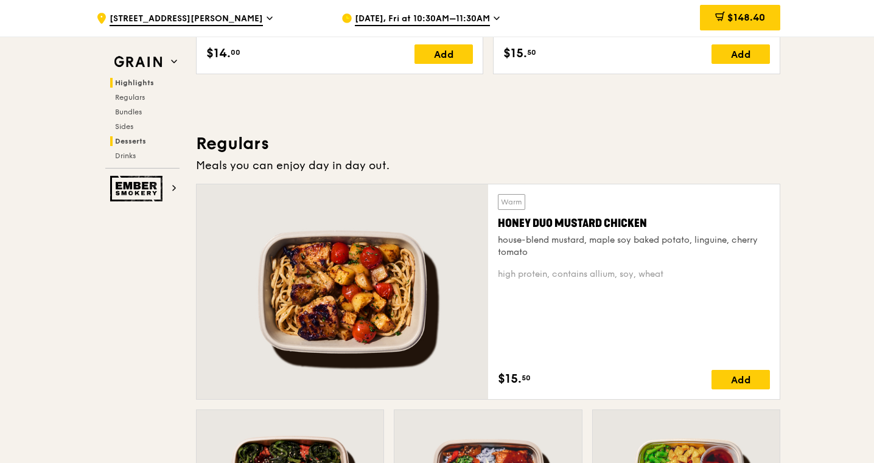
click at [139, 141] on span "Desserts" at bounding box center [130, 141] width 31 height 9
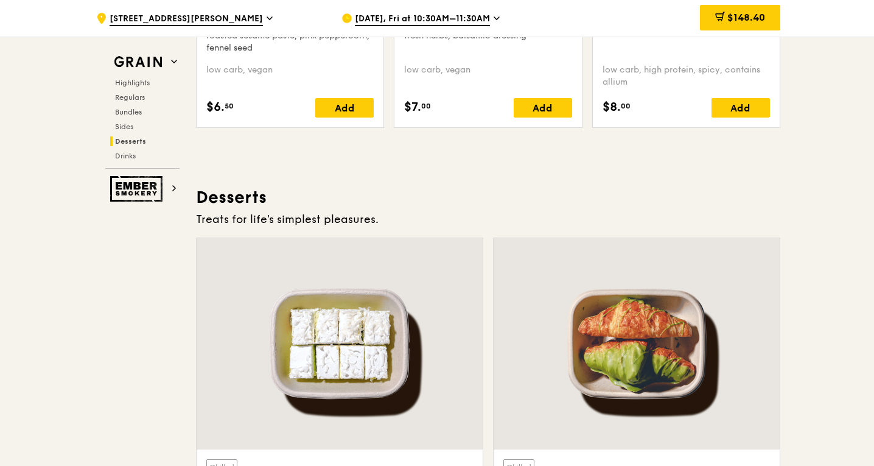
scroll to position [3256, 0]
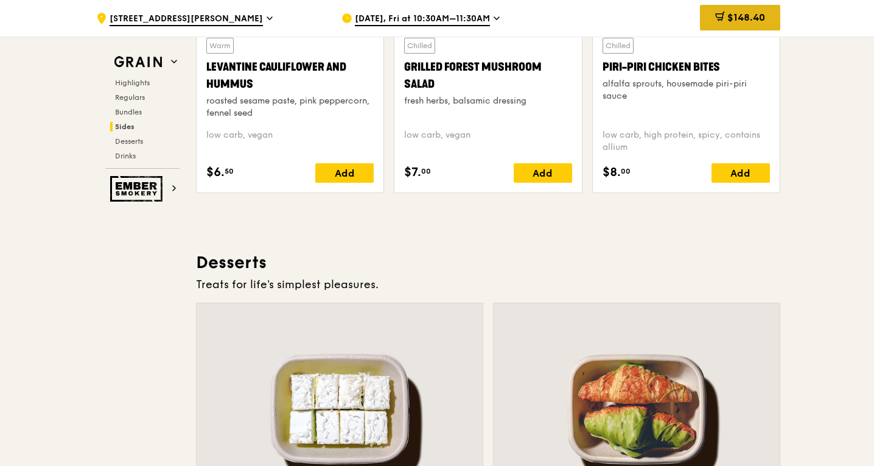
click at [737, 22] on span "$148.40" at bounding box center [746, 18] width 38 height 12
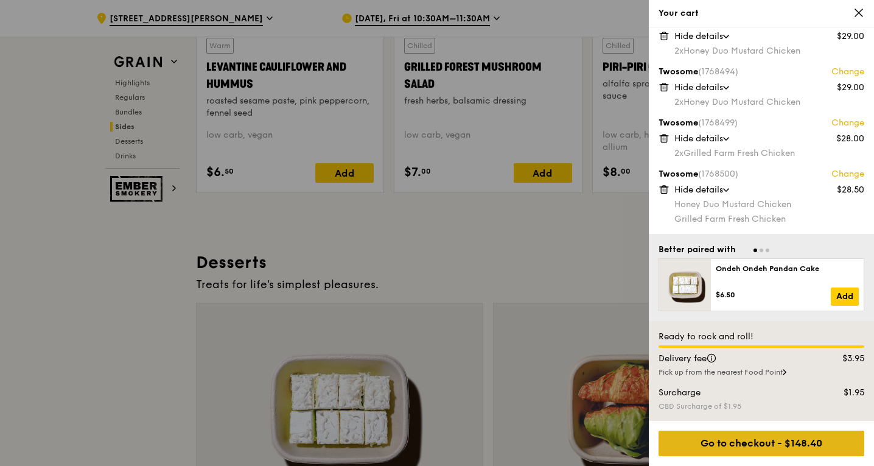
click at [783, 434] on div "Go to checkout - $148.40" at bounding box center [762, 443] width 206 height 26
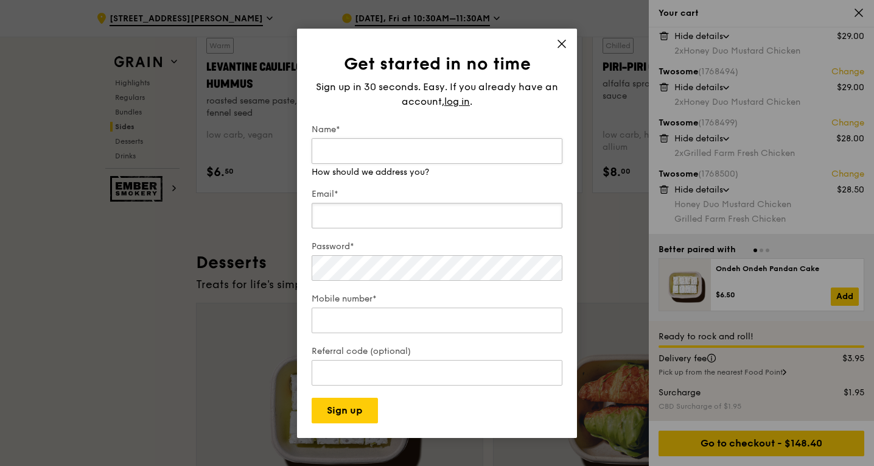
type input "[PERSON_NAME][EMAIL_ADDRESS][DOMAIN_NAME]"
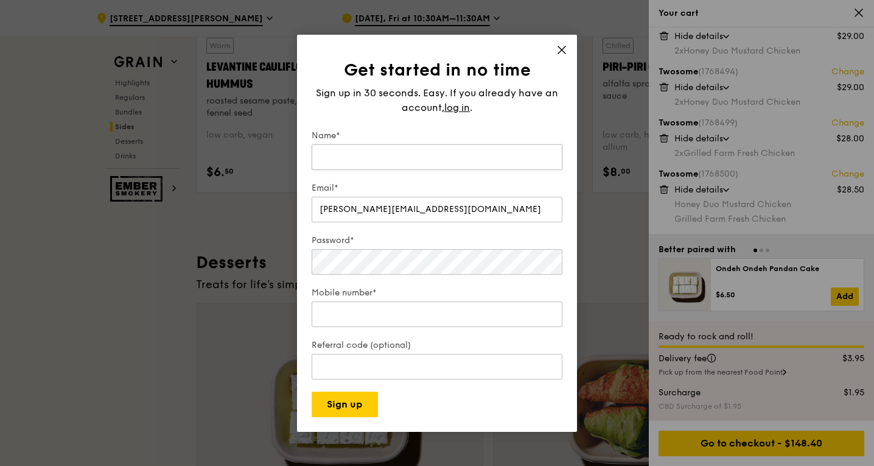
click at [416, 145] on input "Name*" at bounding box center [437, 157] width 251 height 26
click at [462, 107] on span "log in" at bounding box center [457, 107] width 26 height 15
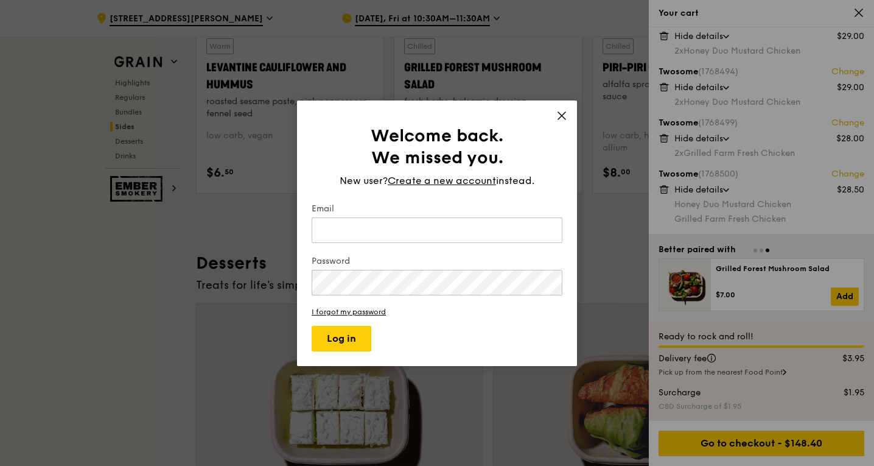
type input "[PERSON_NAME][EMAIL_ADDRESS][DOMAIN_NAME]"
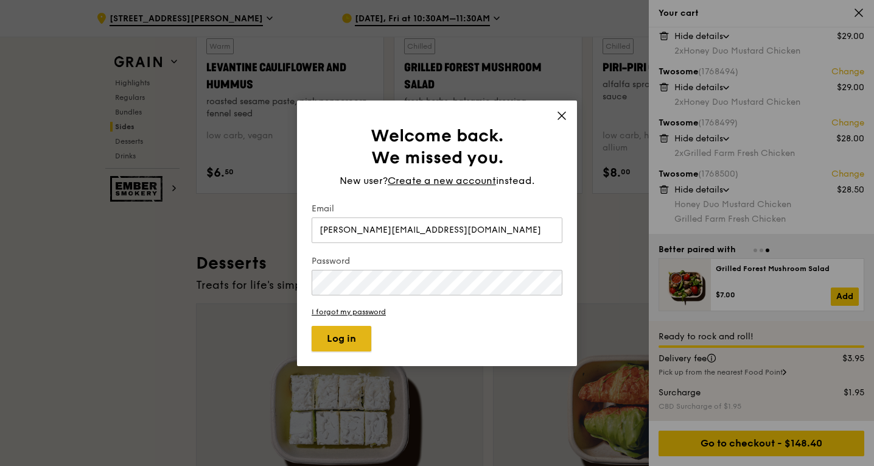
click at [345, 334] on button "Log in" at bounding box center [342, 339] width 60 height 26
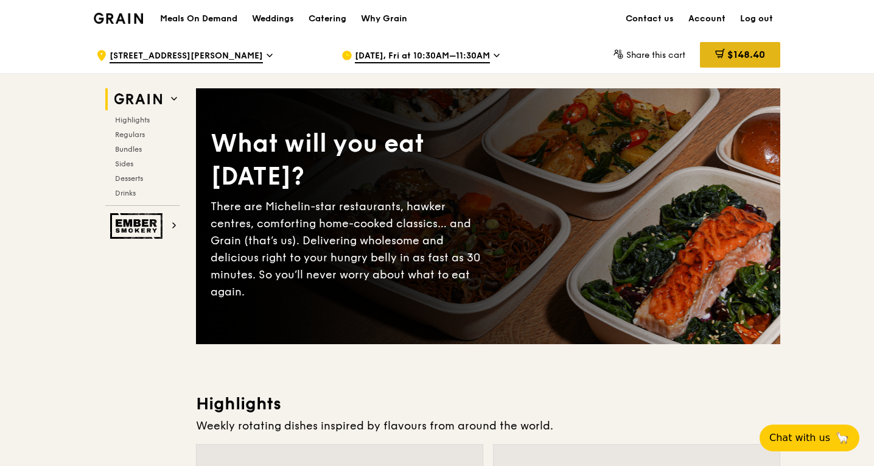
click at [729, 60] on span "$148.40" at bounding box center [746, 55] width 38 height 12
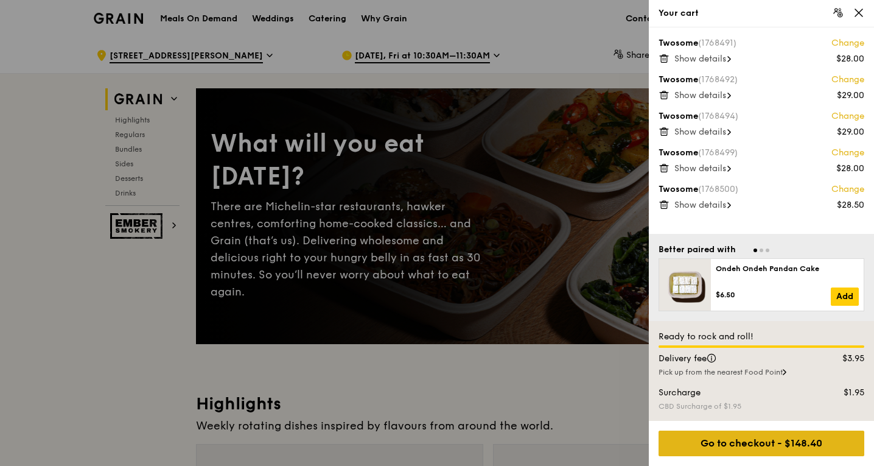
click at [766, 434] on div "Go to checkout - $148.40" at bounding box center [762, 443] width 206 height 26
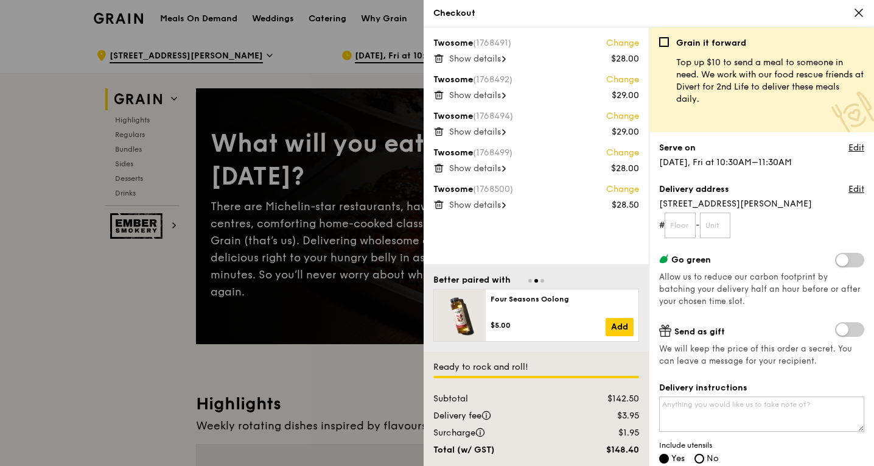
click at [485, 204] on span "Show details" at bounding box center [475, 205] width 52 height 10
click at [485, 204] on span "Hide details" at bounding box center [473, 205] width 49 height 10
click at [486, 170] on span "Show details" at bounding box center [475, 168] width 52 height 10
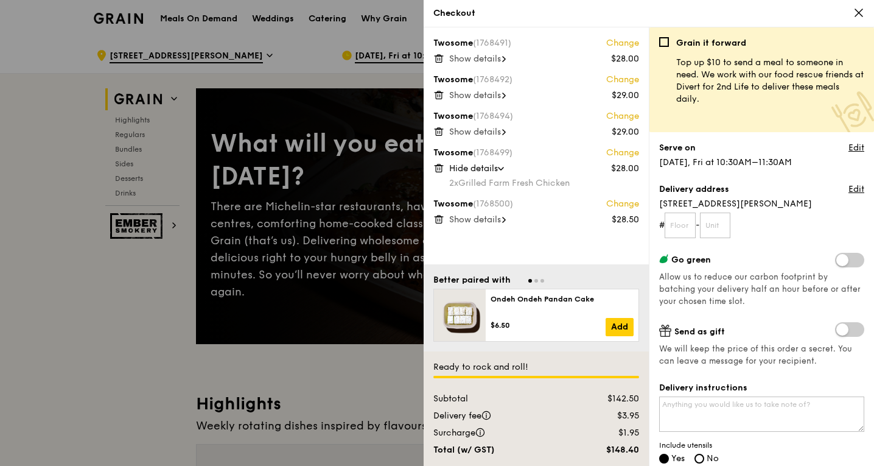
click at [486, 129] on span "Show details" at bounding box center [475, 132] width 52 height 10
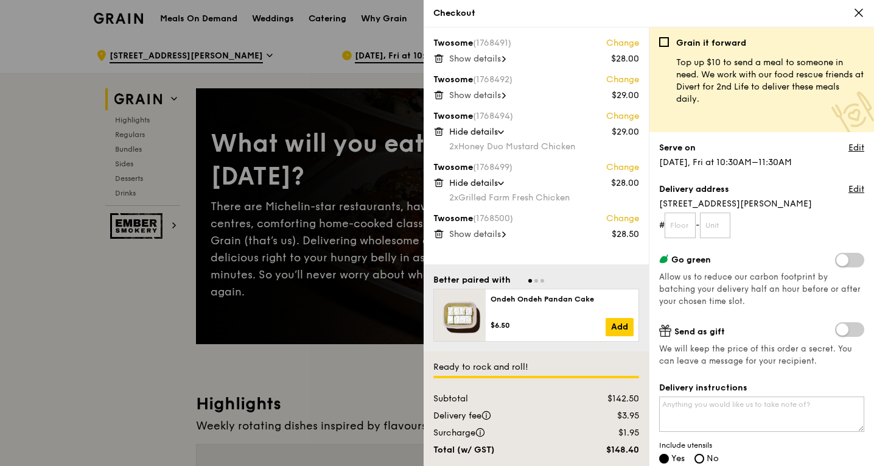
click at [487, 96] on span "Show details" at bounding box center [475, 95] width 52 height 10
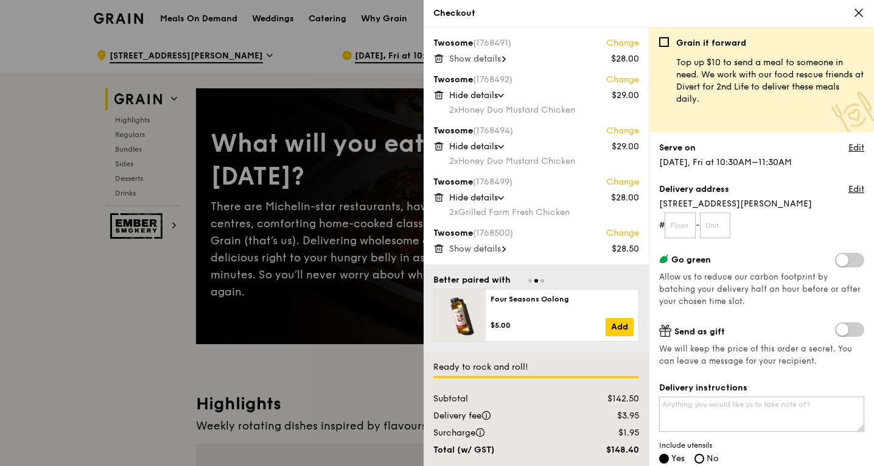
click at [486, 58] on span "Show details" at bounding box center [475, 59] width 52 height 10
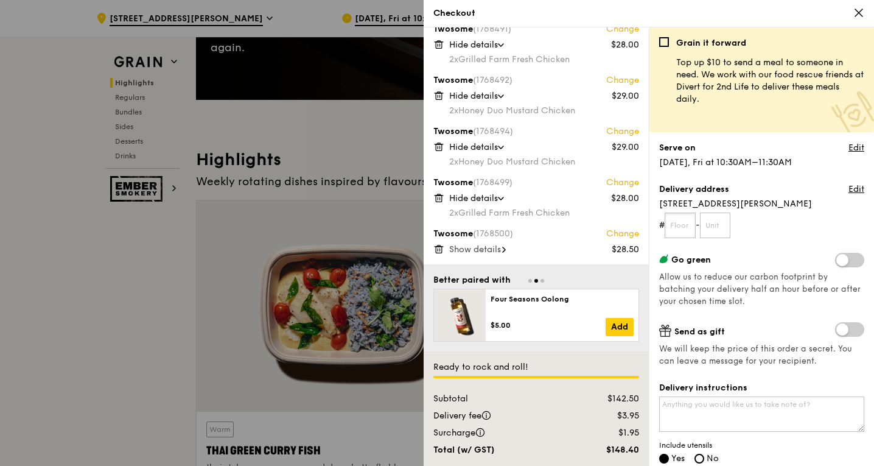
click at [690, 224] on input "text" at bounding box center [680, 225] width 31 height 26
paste input "6A"
drag, startPoint x: 689, startPoint y: 229, endPoint x: 678, endPoint y: 226, distance: 10.6
click at [678, 226] on input "6A" at bounding box center [680, 225] width 31 height 26
type input "6A"
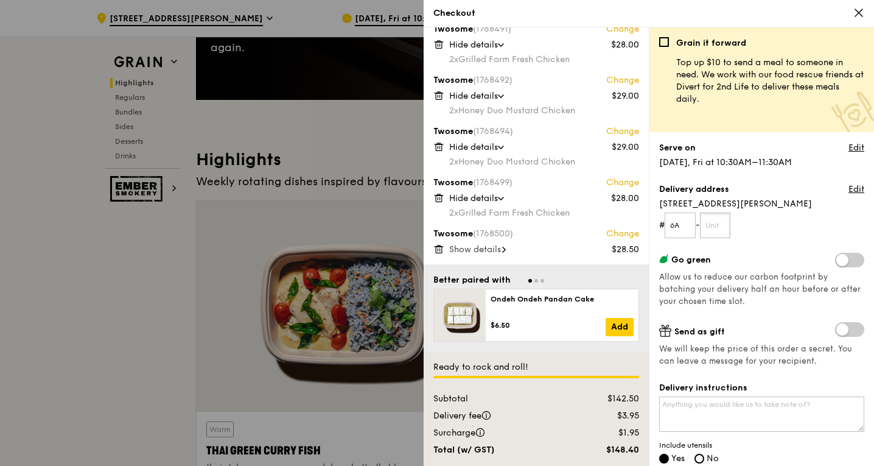
click at [723, 226] on input "text" at bounding box center [715, 225] width 31 height 26
type input "A"
click at [702, 225] on form "# 6A - A" at bounding box center [761, 225] width 205 height 26
click at [687, 226] on input "6A" at bounding box center [680, 225] width 31 height 26
type input "6"
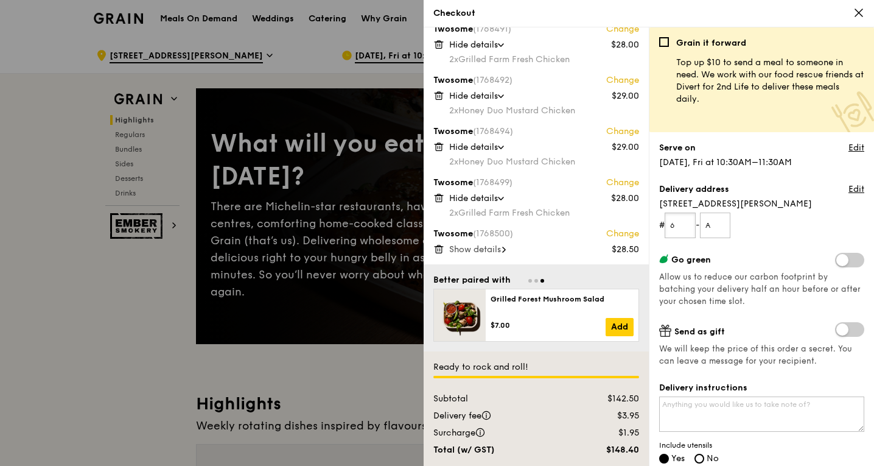
drag, startPoint x: 682, startPoint y: 219, endPoint x: 662, endPoint y: 219, distance: 20.1
click at [663, 219] on form "# 6 - A" at bounding box center [761, 225] width 205 height 26
drag, startPoint x: 720, startPoint y: 223, endPoint x: 699, endPoint y: 226, distance: 21.0
click at [699, 226] on form "# - A" at bounding box center [761, 225] width 205 height 26
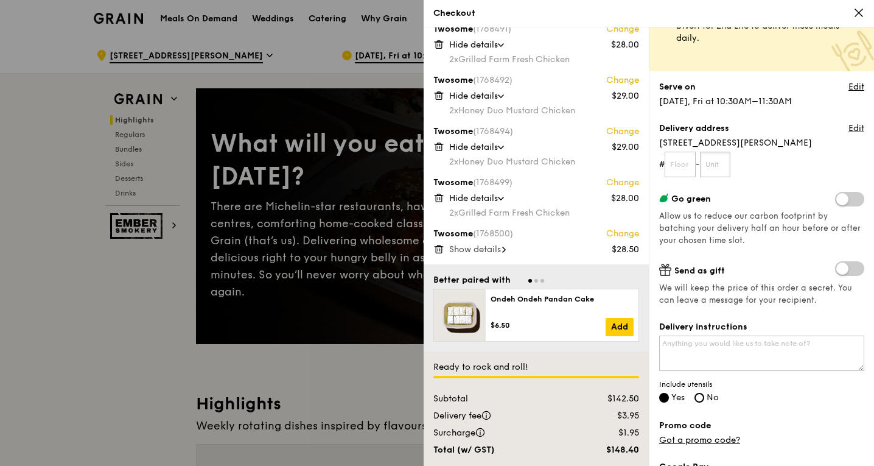
scroll to position [122, 0]
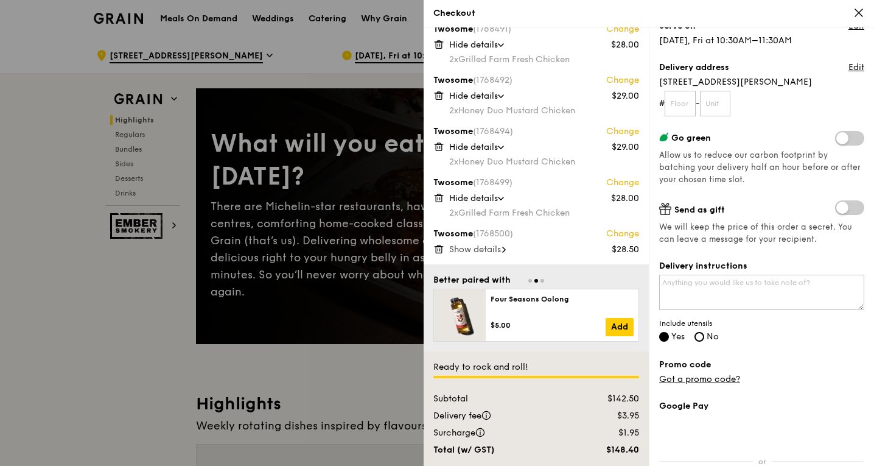
click at [836, 211] on span at bounding box center [849, 207] width 29 height 15
click at [838, 209] on input "checkbox" at bounding box center [838, 209] width 0 height 0
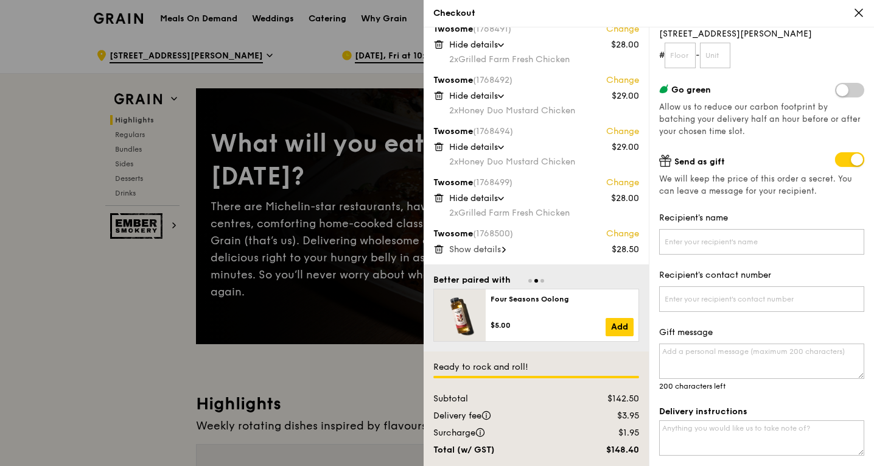
scroll to position [183, 0]
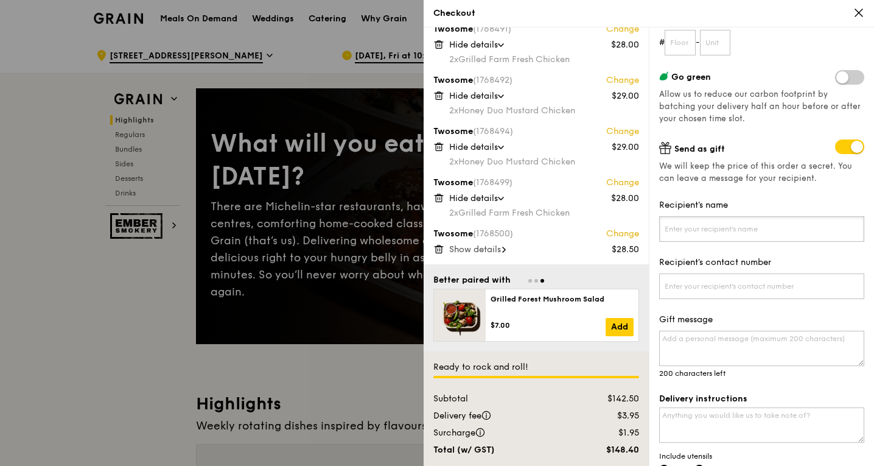
click at [812, 235] on input "Recipient's name" at bounding box center [761, 229] width 205 height 26
type input "Leslie"
click at [755, 282] on input "Recipient's contact number" at bounding box center [761, 286] width 205 height 26
paste input "+65 9067 7630"
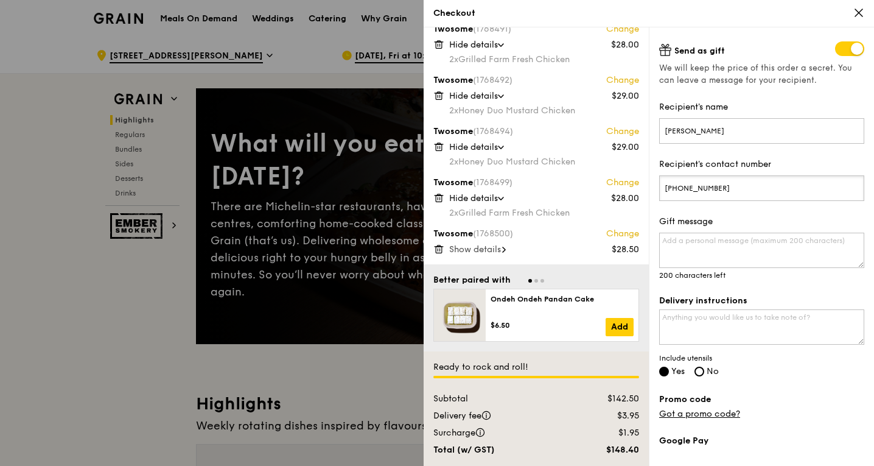
scroll to position [304, 0]
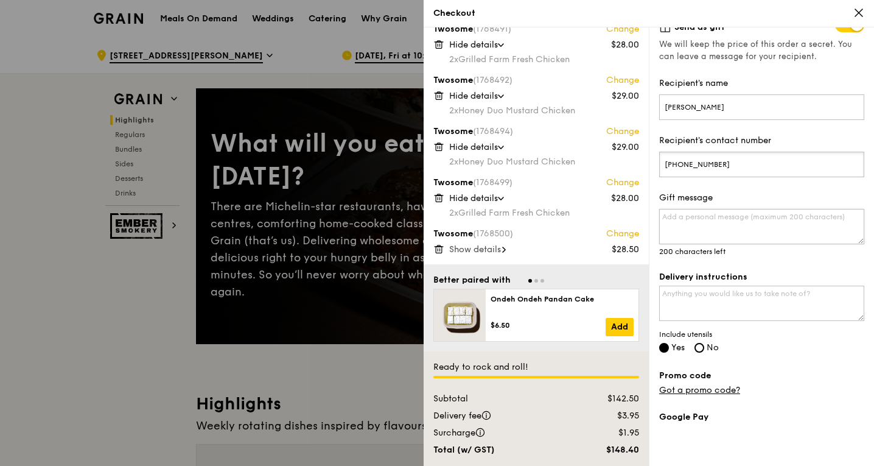
type input "+65 9067 7630"
click at [723, 219] on textarea "Gift message" at bounding box center [761, 226] width 205 height 35
type textarea "KF X TLE Lunch & Learn"
click at [738, 293] on textarea "Delivery instructions" at bounding box center [761, 303] width 205 height 35
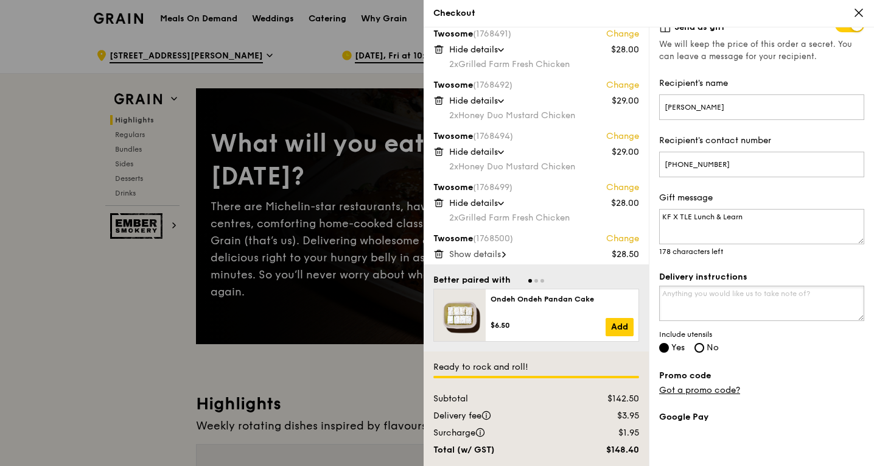
scroll to position [14, 0]
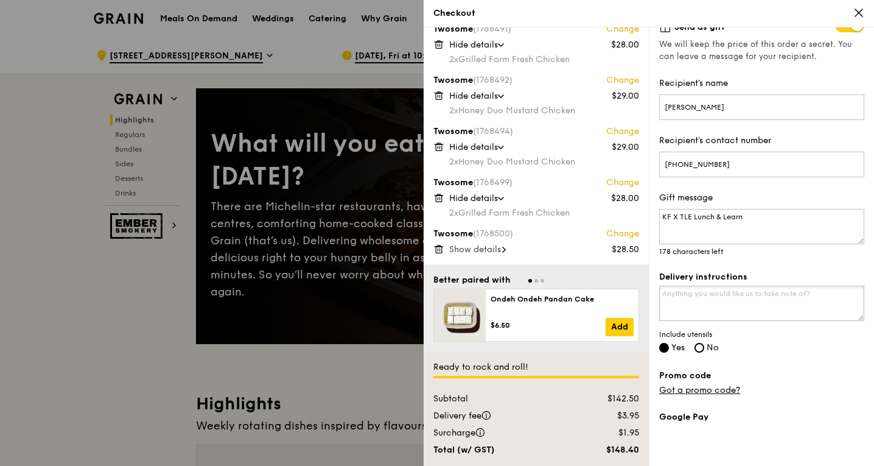
click at [725, 303] on textarea "Delivery instructions" at bounding box center [761, 303] width 205 height 35
drag, startPoint x: 669, startPoint y: 292, endPoint x: 612, endPoint y: 292, distance: 56.6
click at [614, 292] on div "Twosome (1768491) Change $28.00 Hide details 2x Grilled Farm Fresh Chicken Twos…" at bounding box center [649, 246] width 450 height 438
click at [741, 299] on textarea "To be delivered by 11.45am" at bounding box center [761, 303] width 205 height 35
drag, startPoint x: 681, startPoint y: 294, endPoint x: 643, endPoint y: 293, distance: 38.4
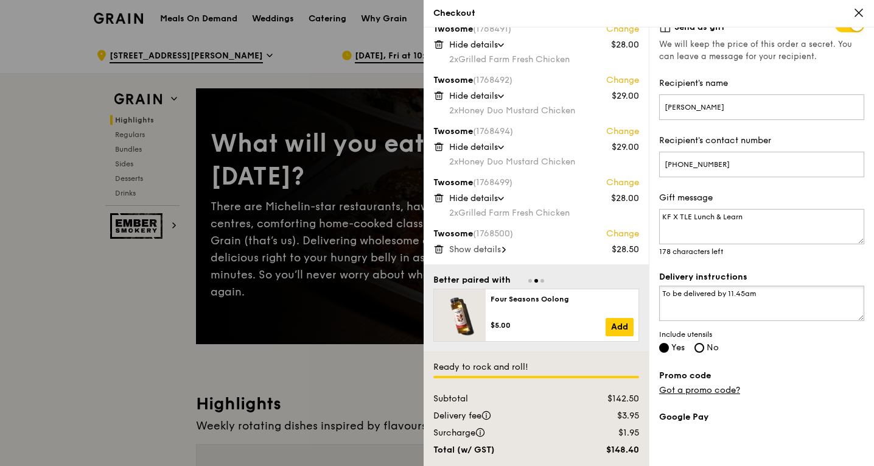
click at [643, 293] on div "Twosome (1768491) Change $28.00 Hide details 2x Grilled Farm Fresh Chicken Twos…" at bounding box center [649, 246] width 450 height 438
drag, startPoint x: 725, startPoint y: 296, endPoint x: 731, endPoint y: 297, distance: 6.2
click at [731, 297] on textarea "Ideally delivered by 11.45am" at bounding box center [761, 303] width 205 height 35
click at [773, 293] on textarea "Ideally delivered closer to 11.45am" at bounding box center [761, 303] width 205 height 35
click at [805, 301] on textarea "Ideally delivered closer to 11.30am" at bounding box center [761, 303] width 205 height 35
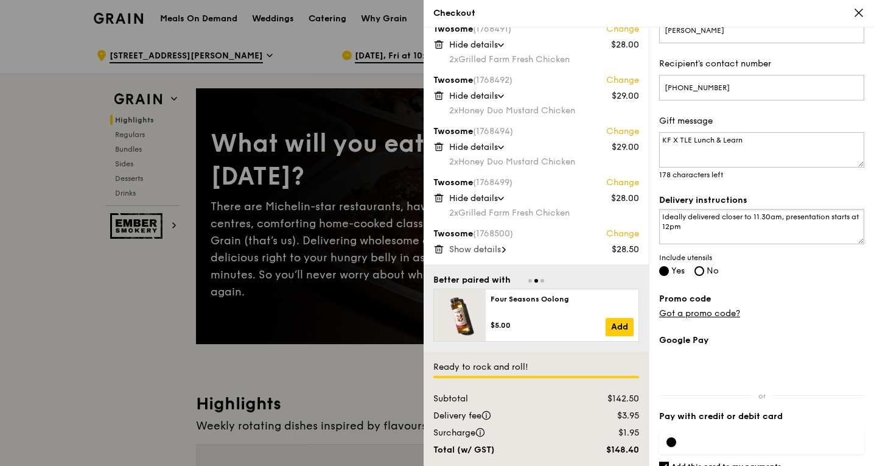
scroll to position [429, 0]
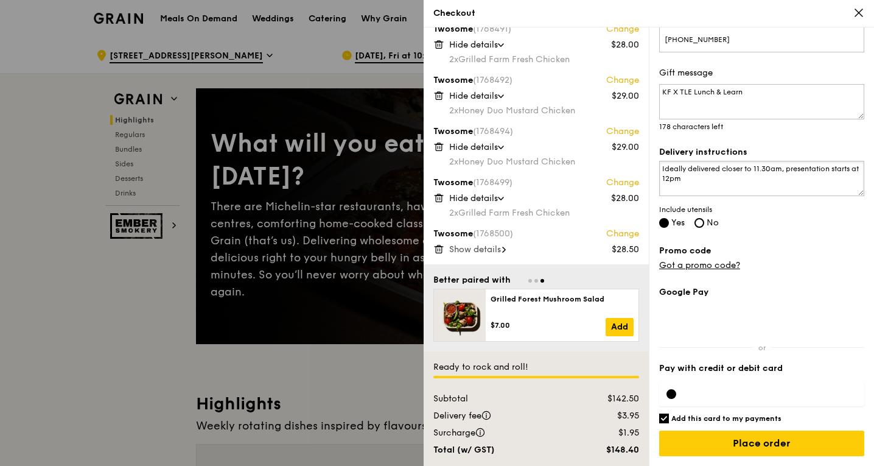
type textarea "Ideally delivered closer to 11.30am, presentation starts at 12pm"
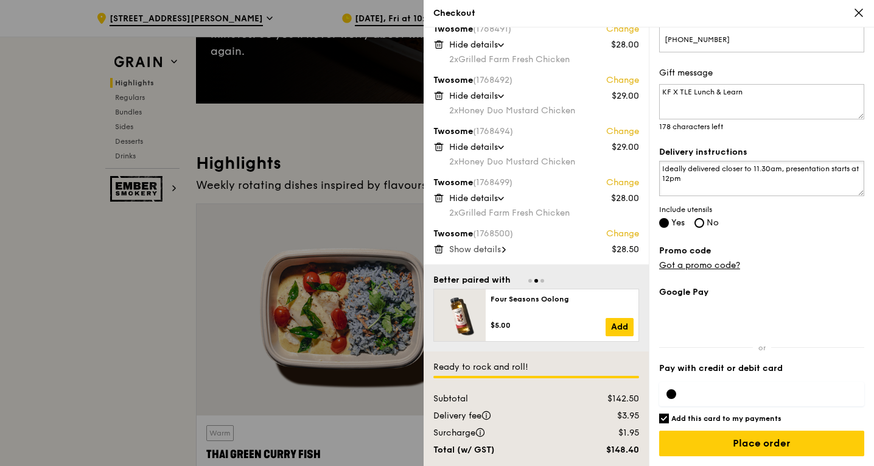
scroll to position [244, 0]
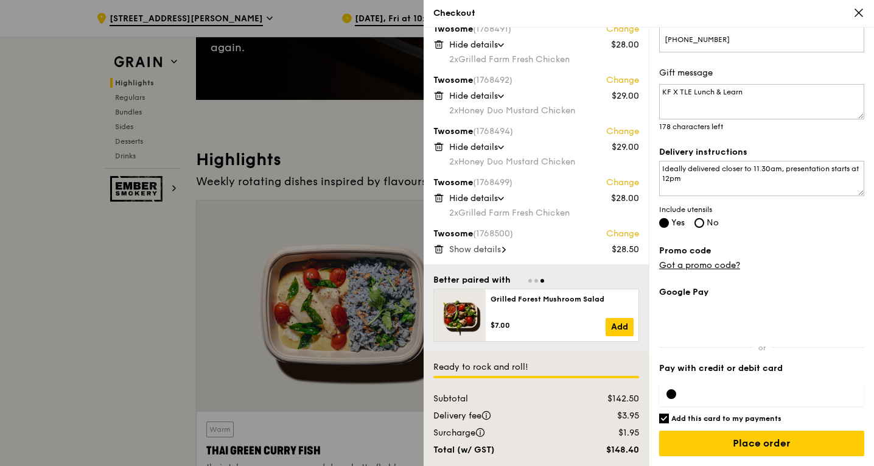
click at [664, 413] on label "Add this card to my payments" at bounding box center [761, 418] width 205 height 10
click at [664, 413] on input "Add this card to my payments" at bounding box center [664, 418] width 10 height 10
checkbox input "false"
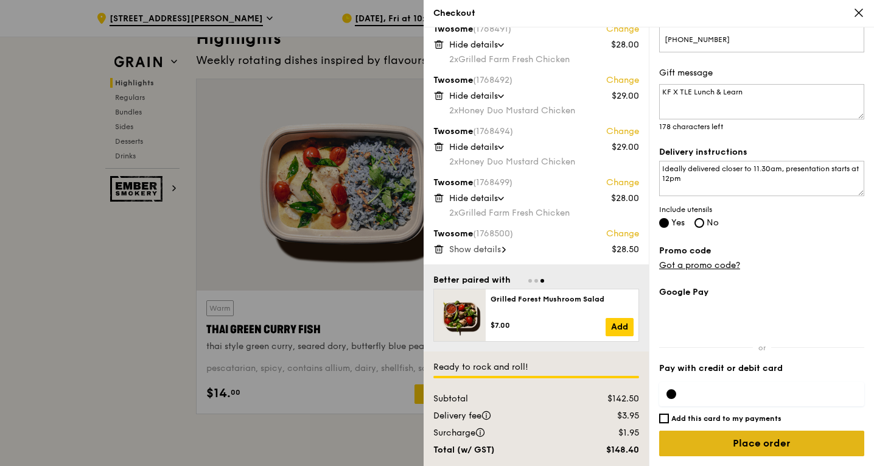
scroll to position [365, 0]
click at [765, 438] on input "Place order" at bounding box center [761, 443] width 205 height 26
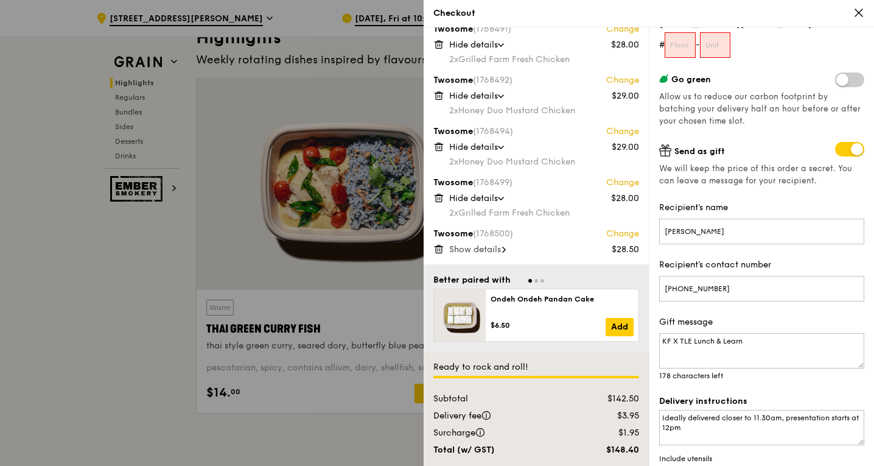
scroll to position [58, 0]
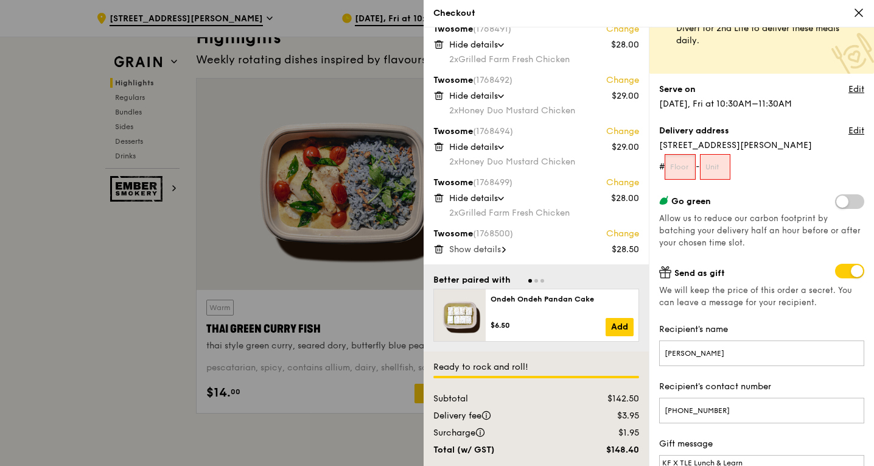
click at [682, 164] on input "text" at bounding box center [680, 167] width 31 height 26
type input "00"
click at [700, 161] on form "# 00 -" at bounding box center [761, 167] width 205 height 26
click at [713, 169] on input "text" at bounding box center [715, 167] width 31 height 26
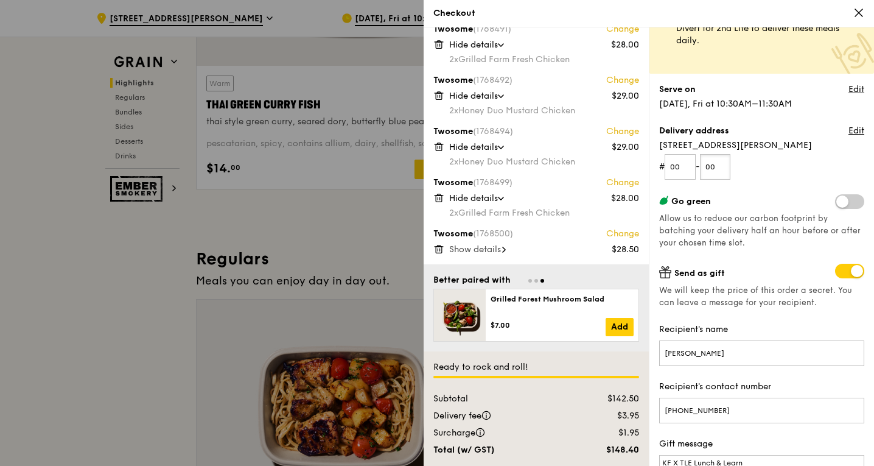
scroll to position [670, 0]
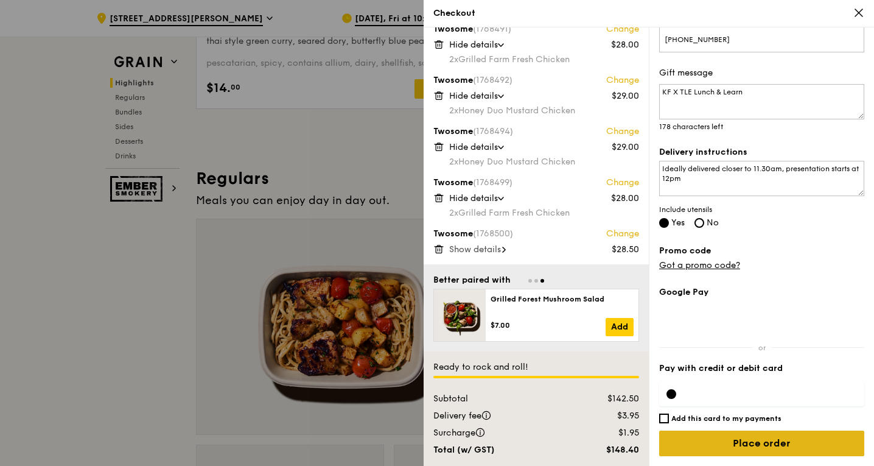
type input "00"
click at [748, 439] on input "Place order" at bounding box center [761, 443] width 205 height 26
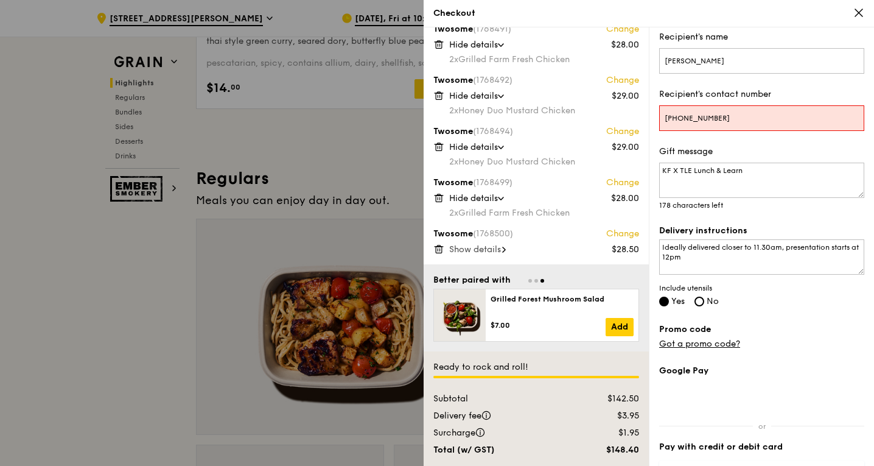
scroll to position [350, 0]
click at [700, 119] on input "+65 9067 7630" at bounding box center [761, 119] width 205 height 26
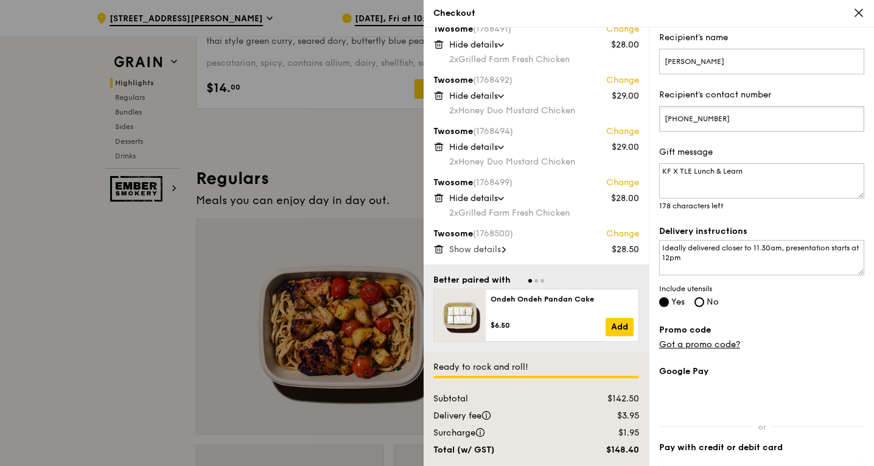
click at [681, 117] on input "+65 90677630" at bounding box center [761, 119] width 205 height 26
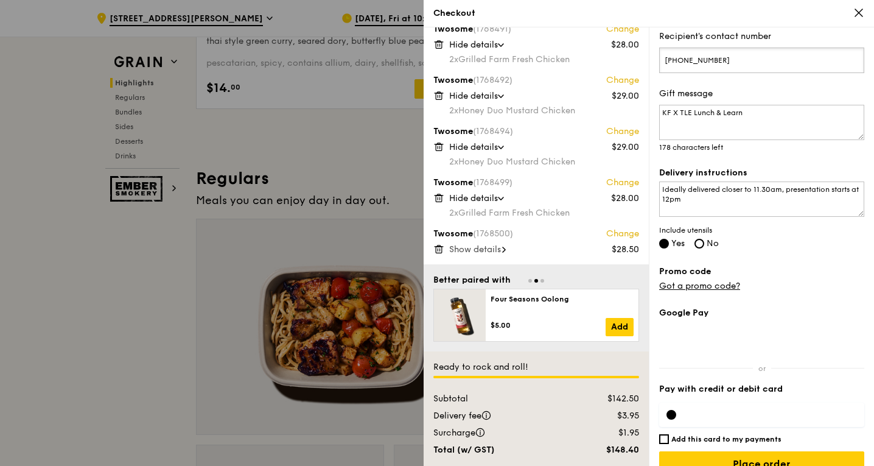
scroll to position [429, 0]
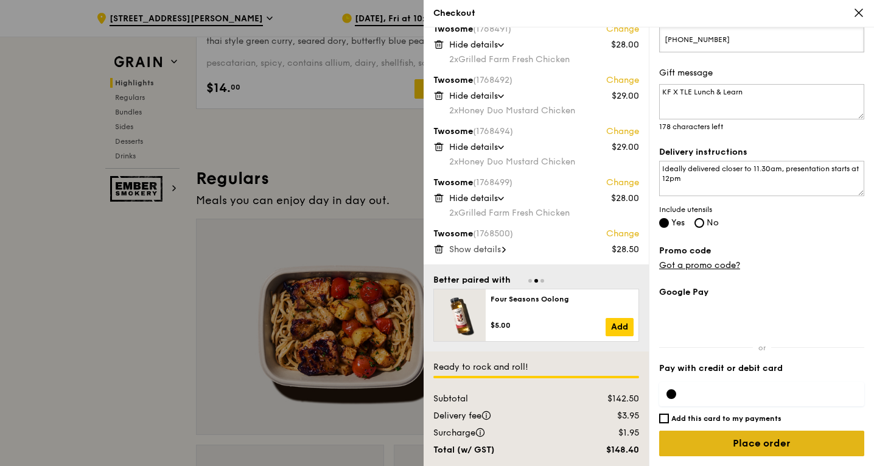
type input "+6590677630"
click at [780, 450] on input "Place order" at bounding box center [761, 443] width 205 height 26
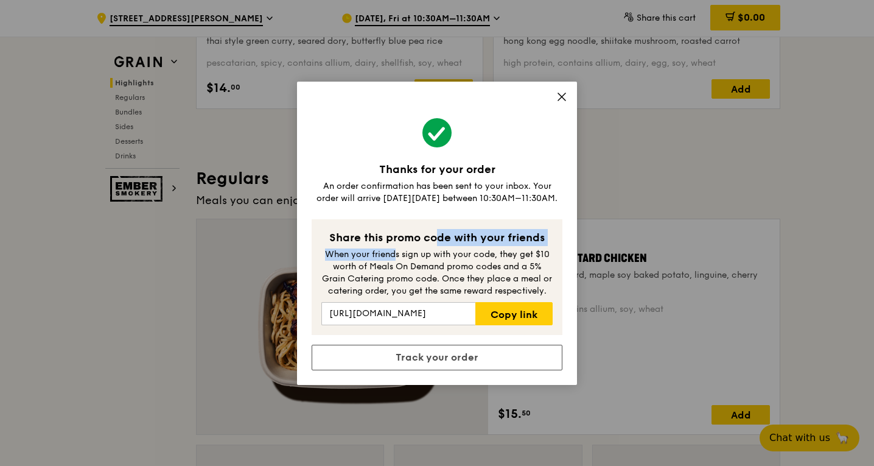
drag, startPoint x: 394, startPoint y: 244, endPoint x: 395, endPoint y: 251, distance: 7.3
click at [395, 251] on div "Share this promo code with your friends When your friends sign up with your cod…" at bounding box center [437, 277] width 251 height 116
click at [545, 242] on div "Share this promo code with your friends" at bounding box center [436, 237] width 231 height 17
click at [497, 308] on link "Copy link" at bounding box center [513, 313] width 77 height 23
click at [563, 96] on icon at bounding box center [561, 96] width 11 height 11
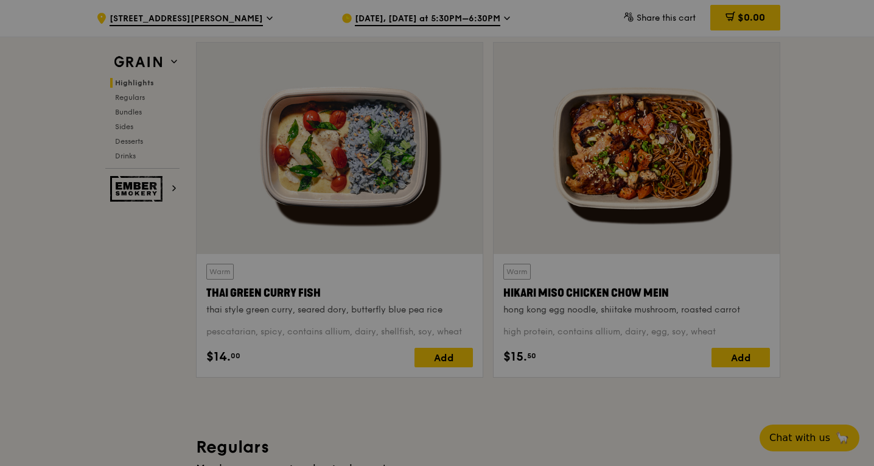
scroll to position [365, 0]
